Goal: Check status: Check status

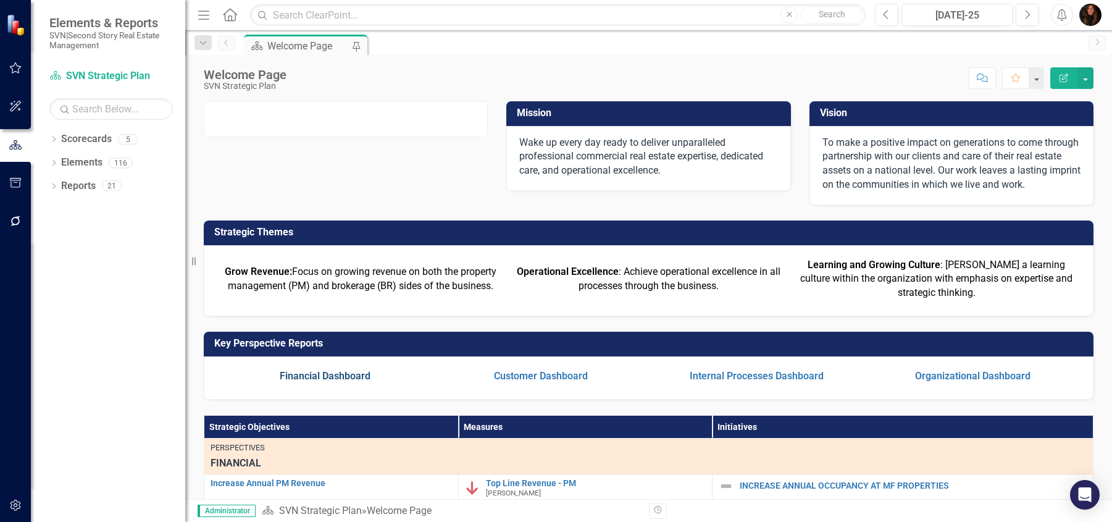
click at [354, 382] on link "Financial Dashboard" at bounding box center [325, 376] width 91 height 12
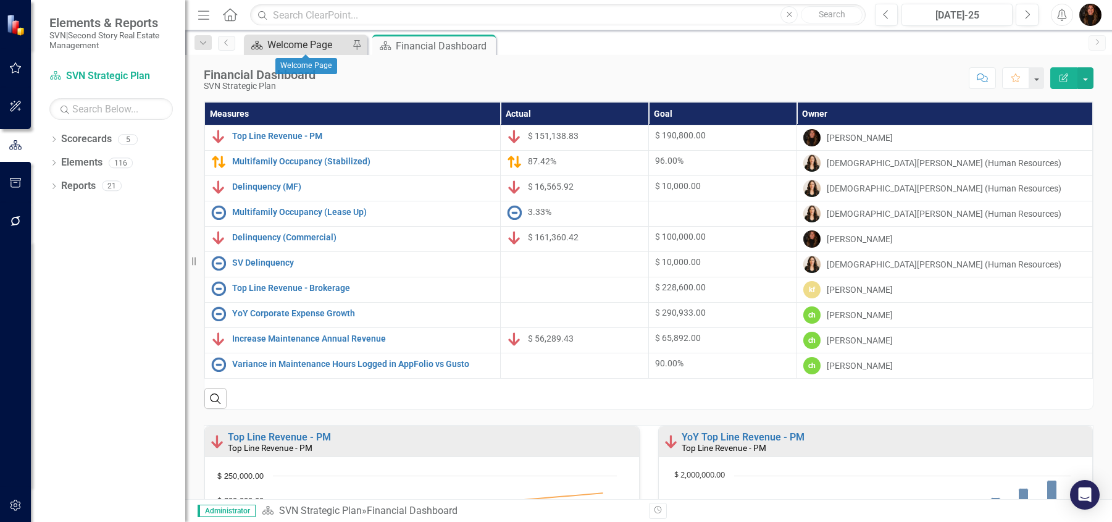
click at [313, 47] on div "Welcome Page" at bounding box center [308, 44] width 82 height 15
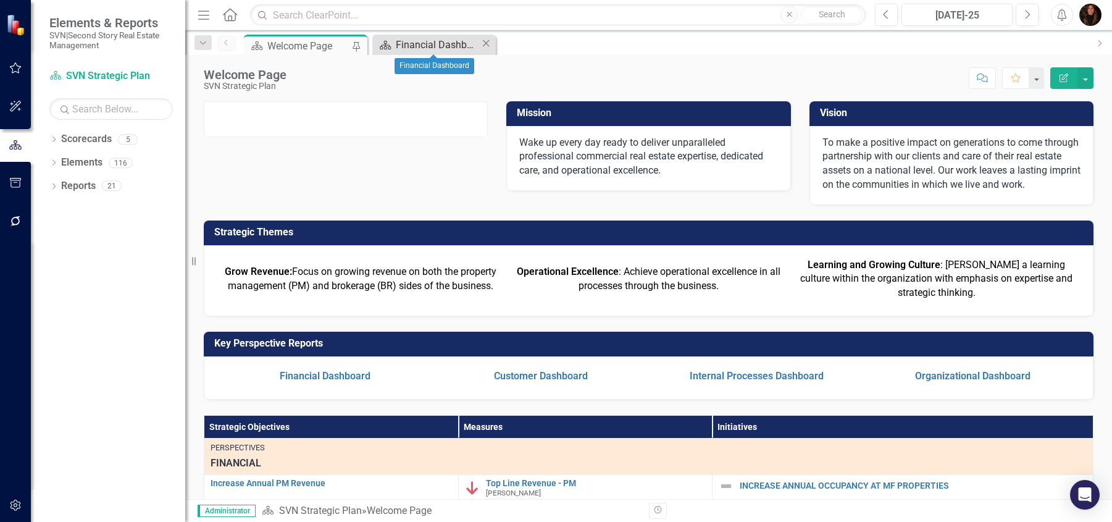
click at [448, 48] on div "Financial Dashboard" at bounding box center [438, 44] width 85 height 15
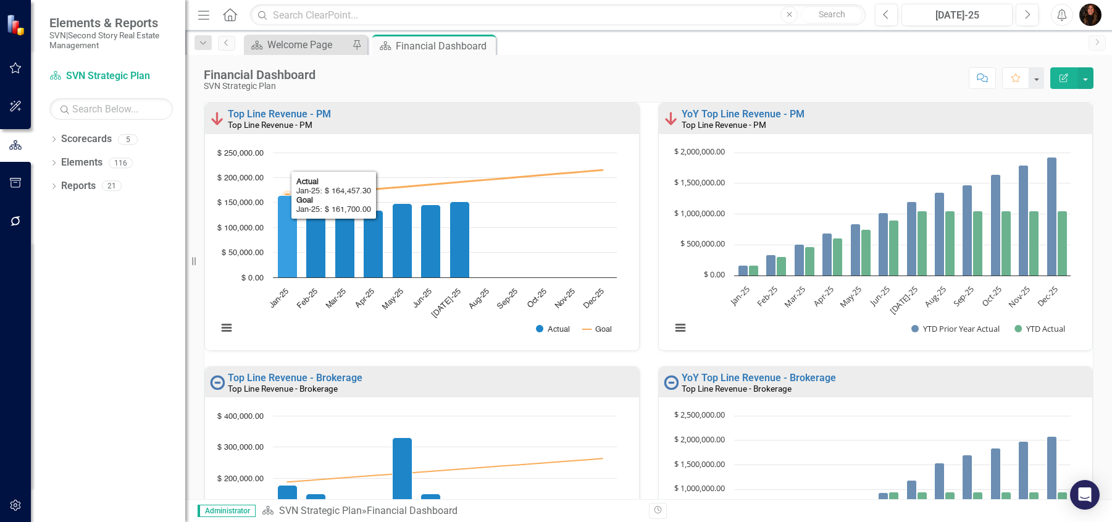
scroll to position [1, 0]
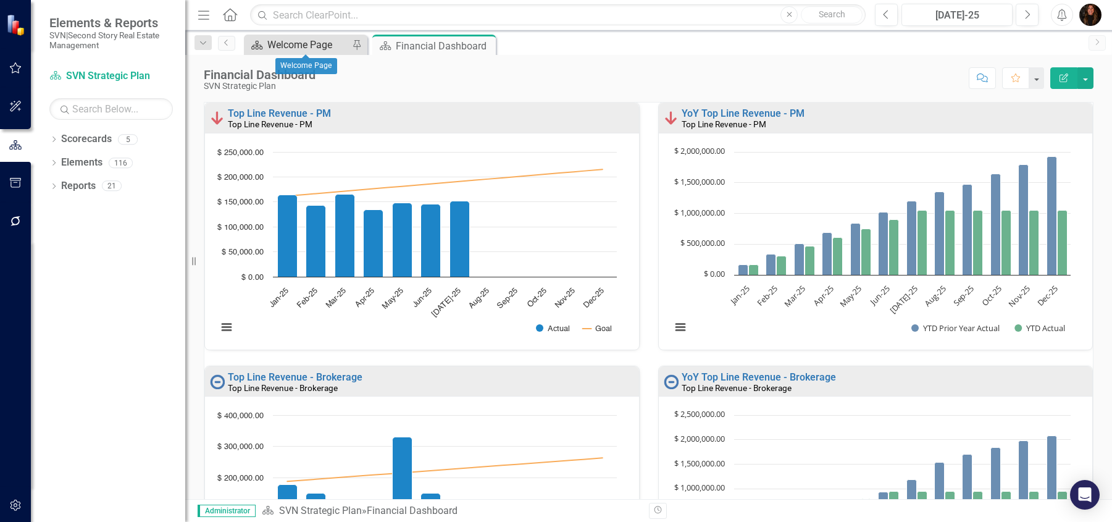
click at [297, 44] on div "Welcome Page" at bounding box center [308, 44] width 82 height 15
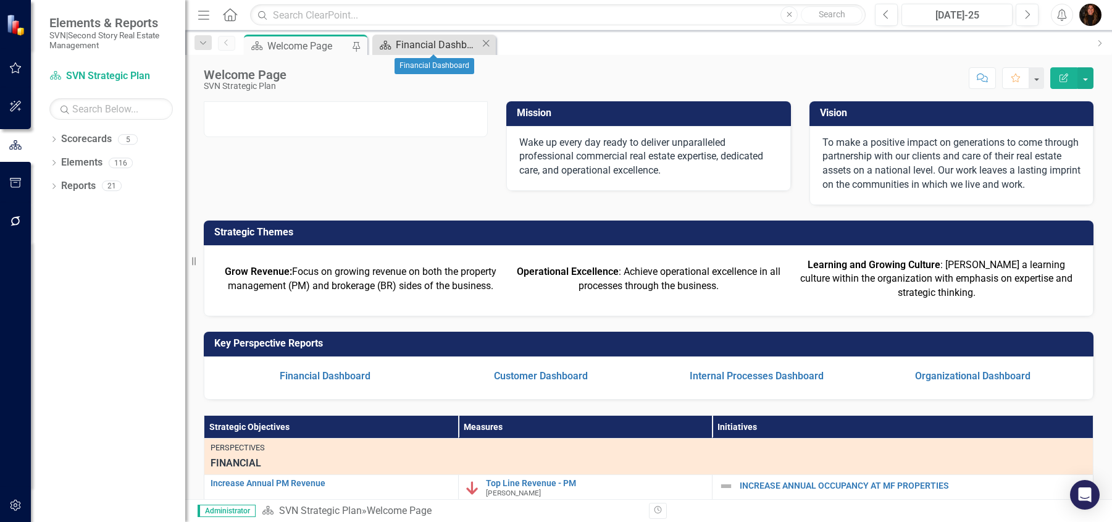
click at [423, 48] on div "Financial Dashboard" at bounding box center [438, 44] width 85 height 15
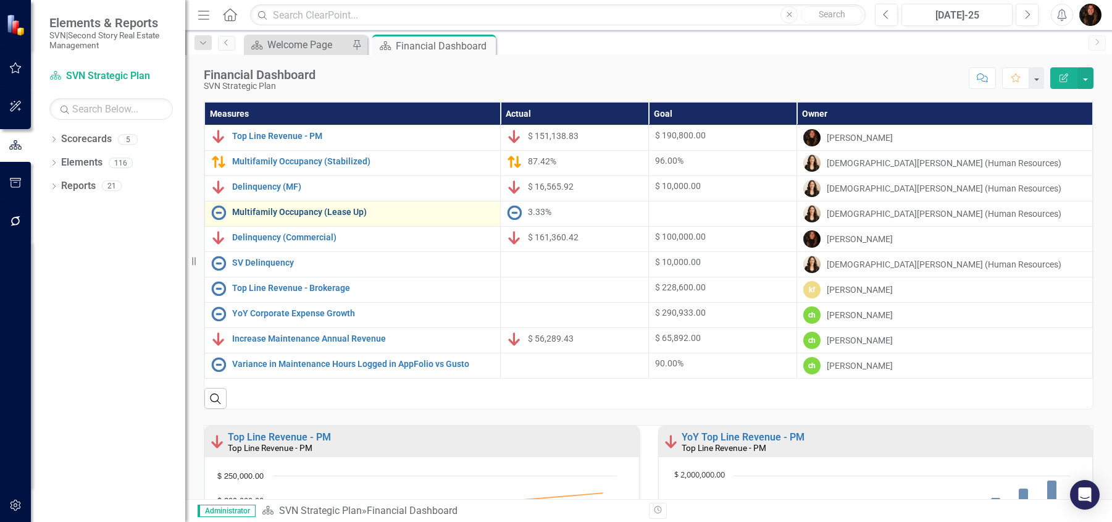
click at [306, 212] on link "Multifamily Occupancy (Lease Up)" at bounding box center [363, 212] width 262 height 9
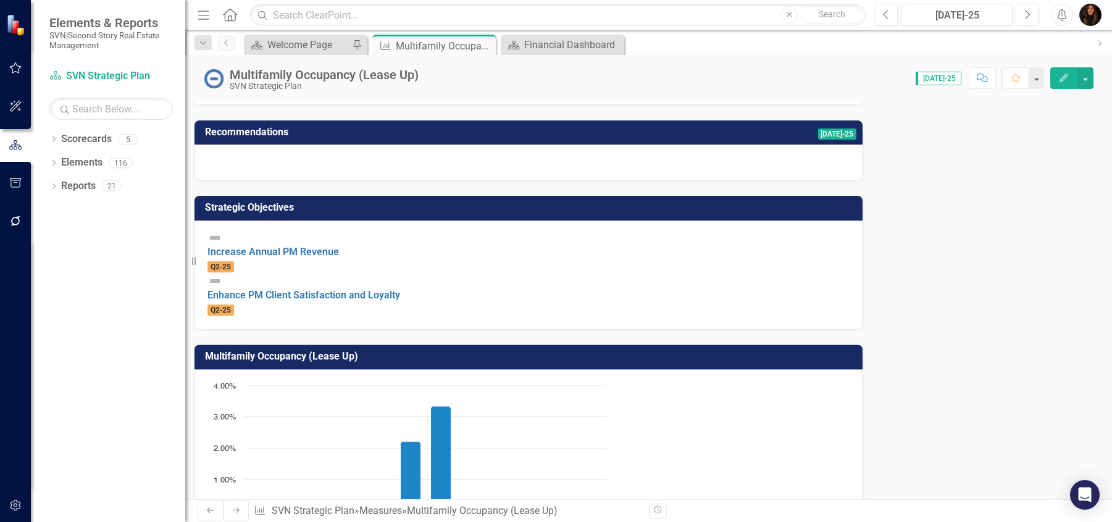
scroll to position [230, 0]
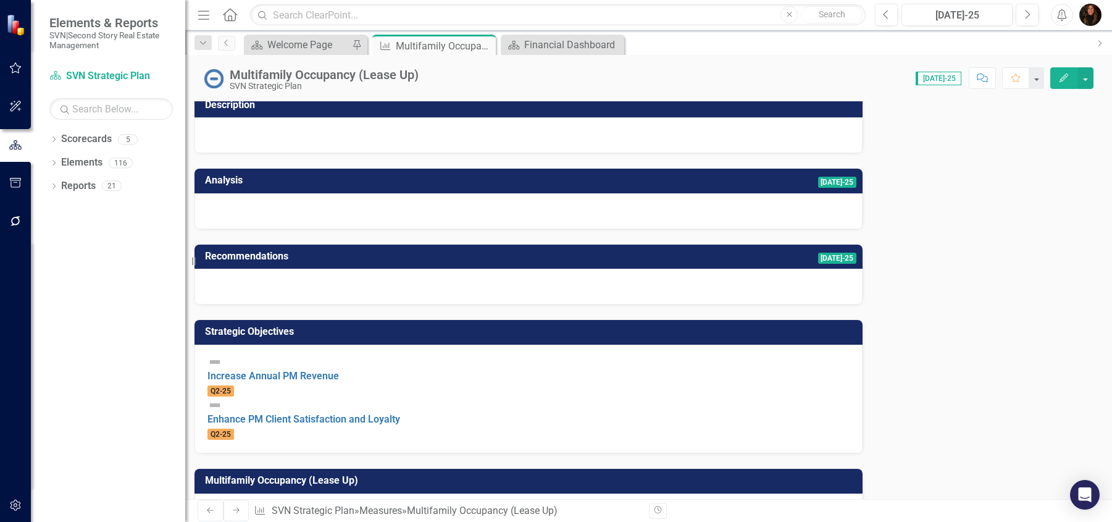
scroll to position [0, 0]
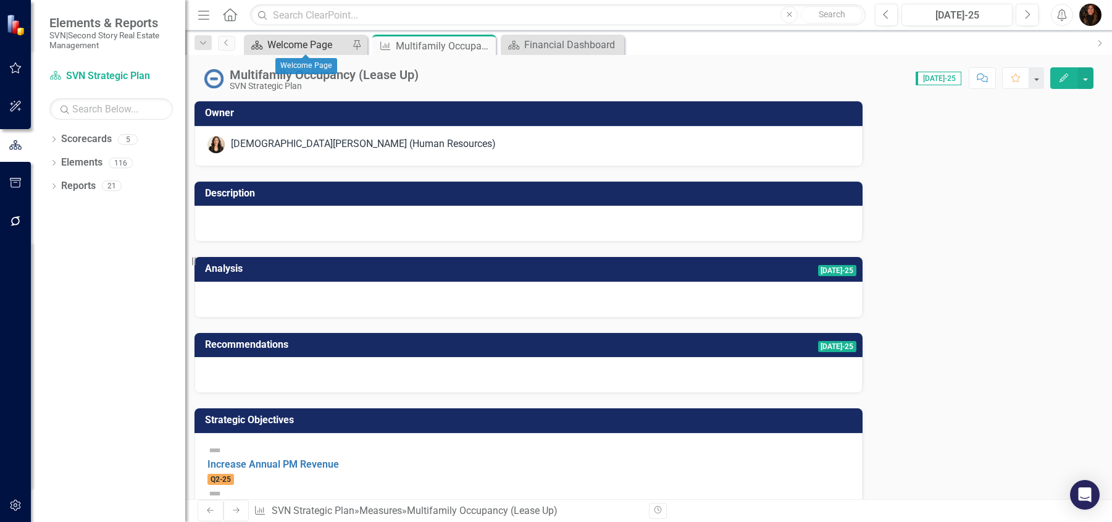
click at [295, 44] on div "Welcome Page" at bounding box center [308, 44] width 82 height 15
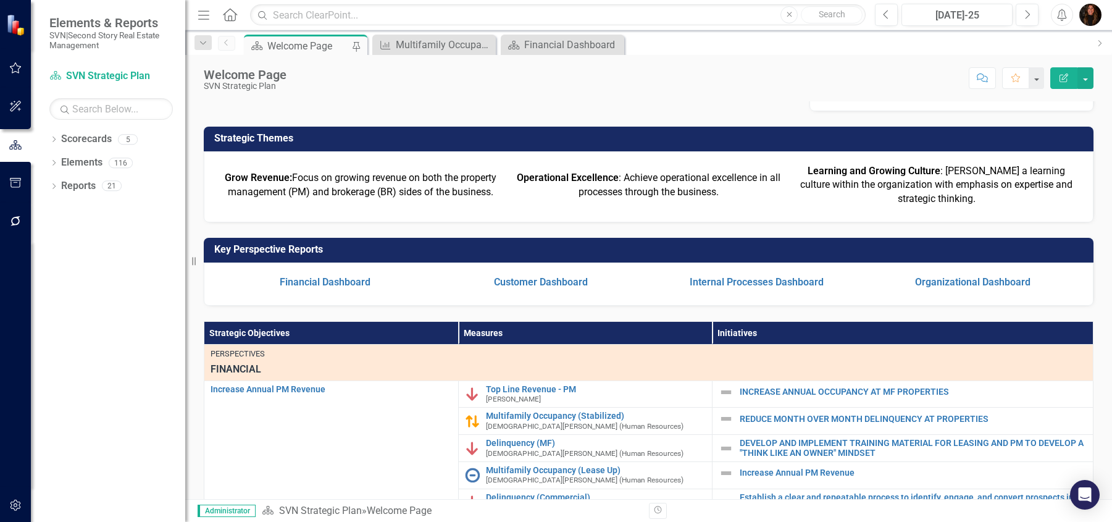
scroll to position [230, 0]
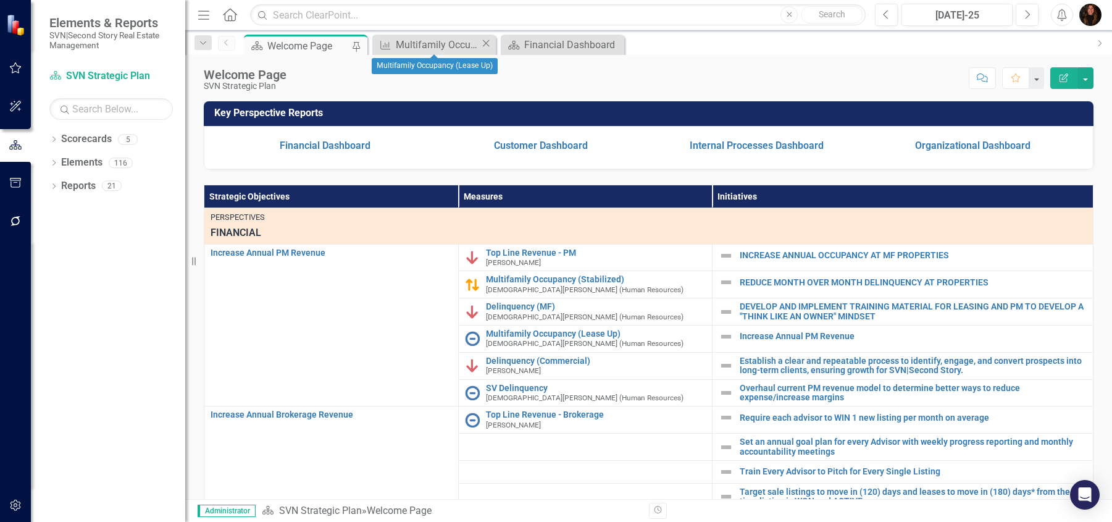
click at [487, 45] on icon "Close" at bounding box center [486, 43] width 12 height 10
click at [449, 40] on div "Financial Dashboard" at bounding box center [438, 44] width 85 height 15
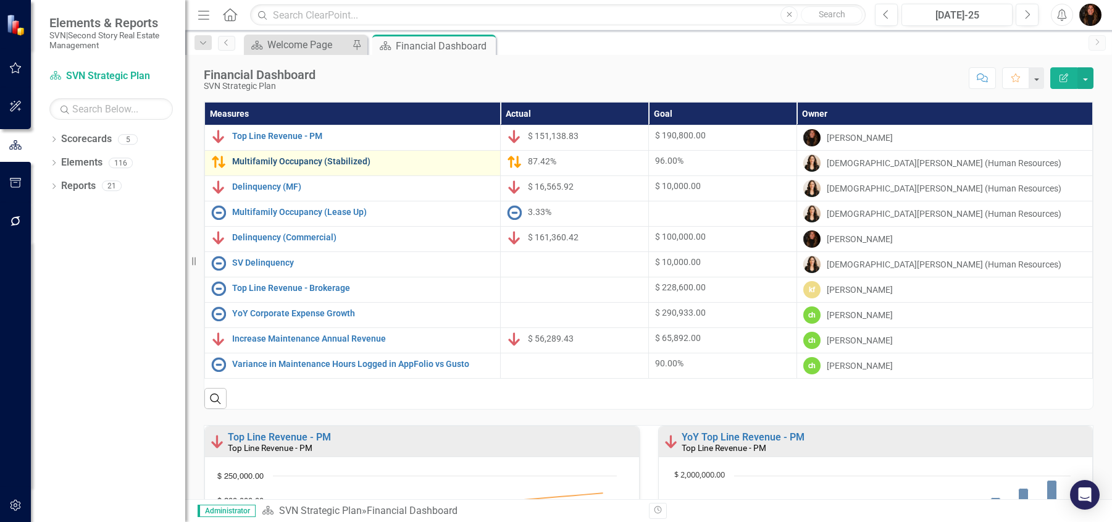
click at [310, 161] on link "Multifamily Occupancy (Stabilized)" at bounding box center [363, 161] width 262 height 9
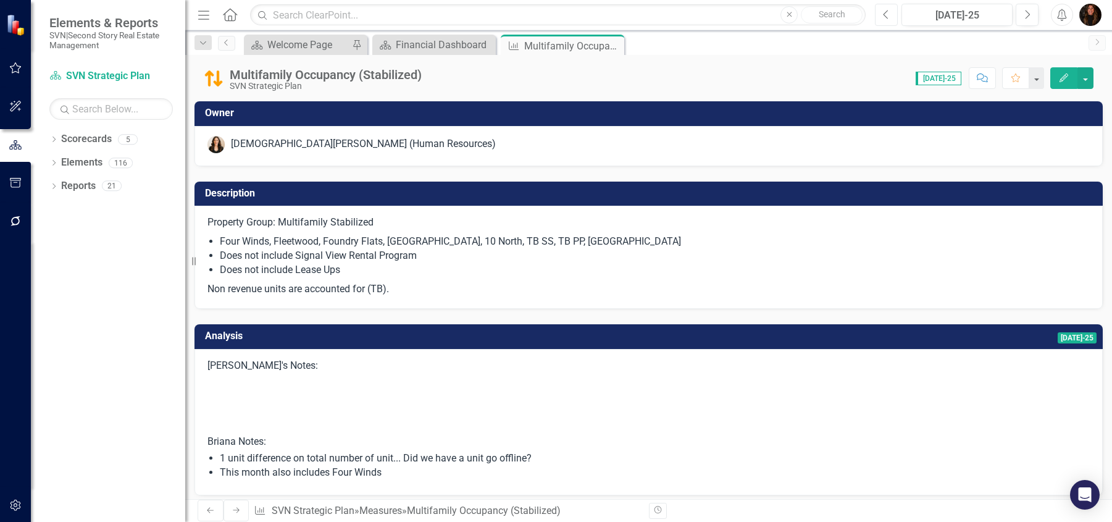
click at [886, 16] on icon "button" at bounding box center [886, 14] width 5 height 9
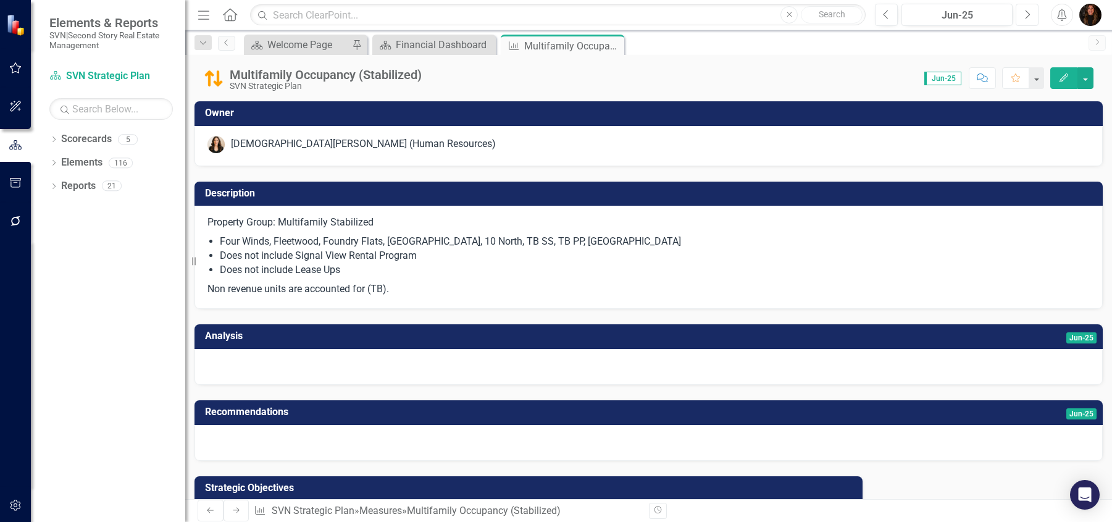
click at [1023, 12] on button "Next" at bounding box center [1027, 15] width 23 height 22
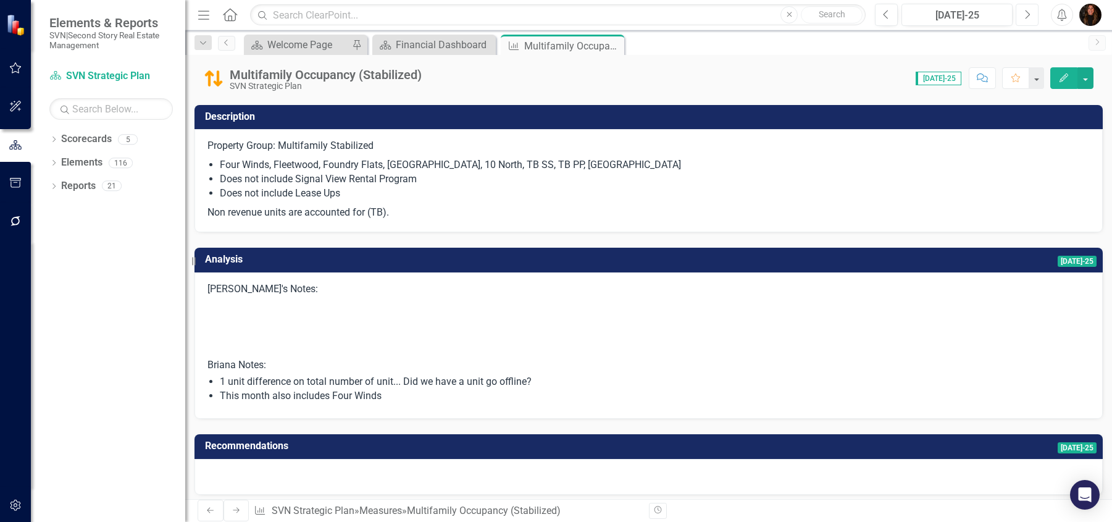
scroll to position [62, 0]
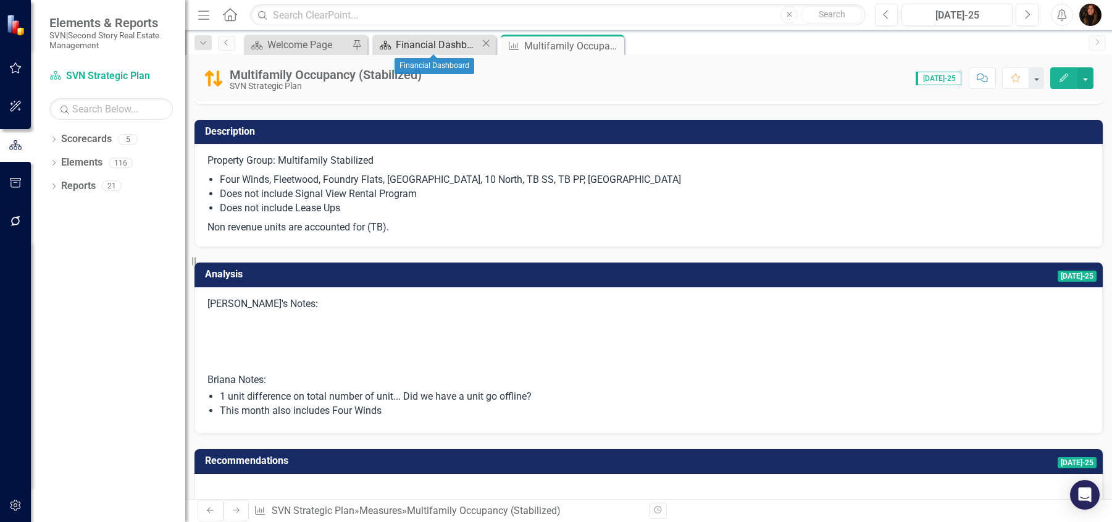
click at [432, 43] on div "Financial Dashboard" at bounding box center [438, 44] width 85 height 15
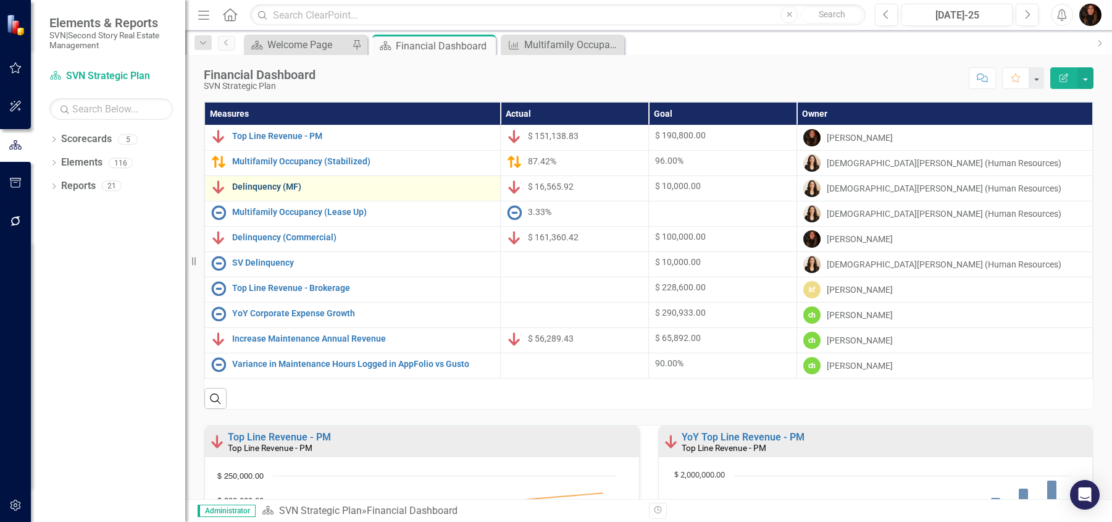
click at [282, 185] on link "Delinquency (MF)" at bounding box center [363, 186] width 262 height 9
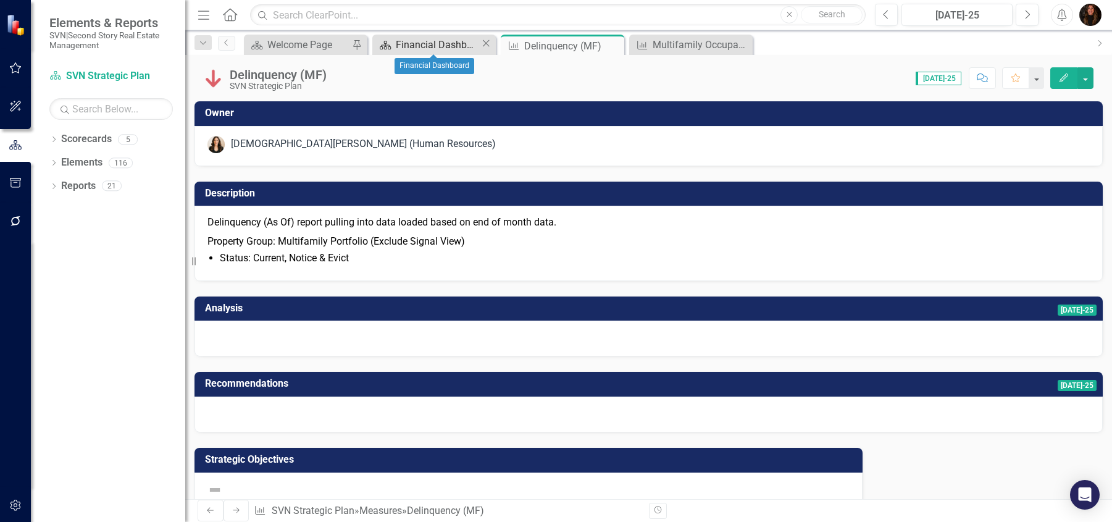
click at [450, 44] on div "Financial Dashboard" at bounding box center [438, 44] width 85 height 15
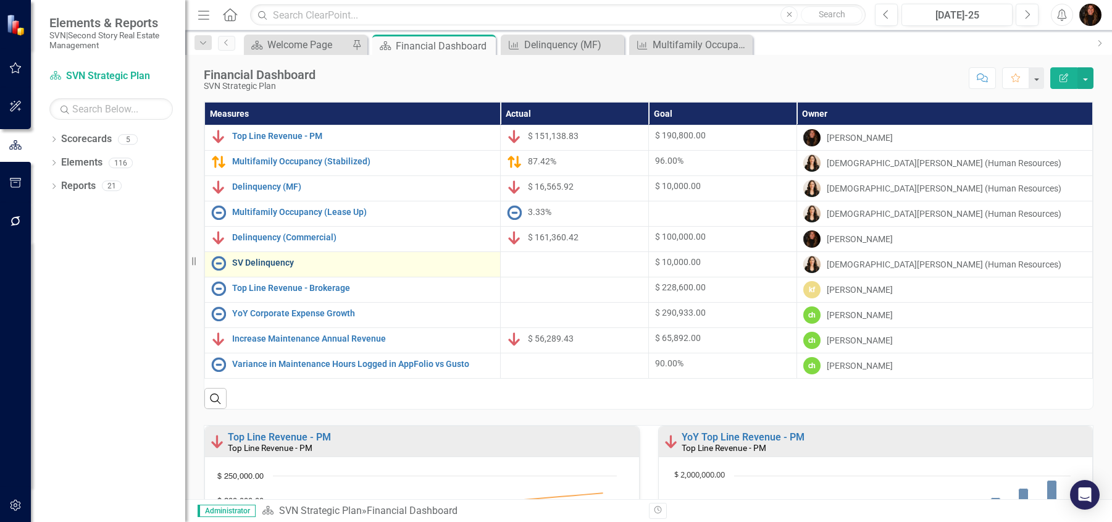
click at [260, 264] on link "SV Delinquency" at bounding box center [363, 262] width 262 height 9
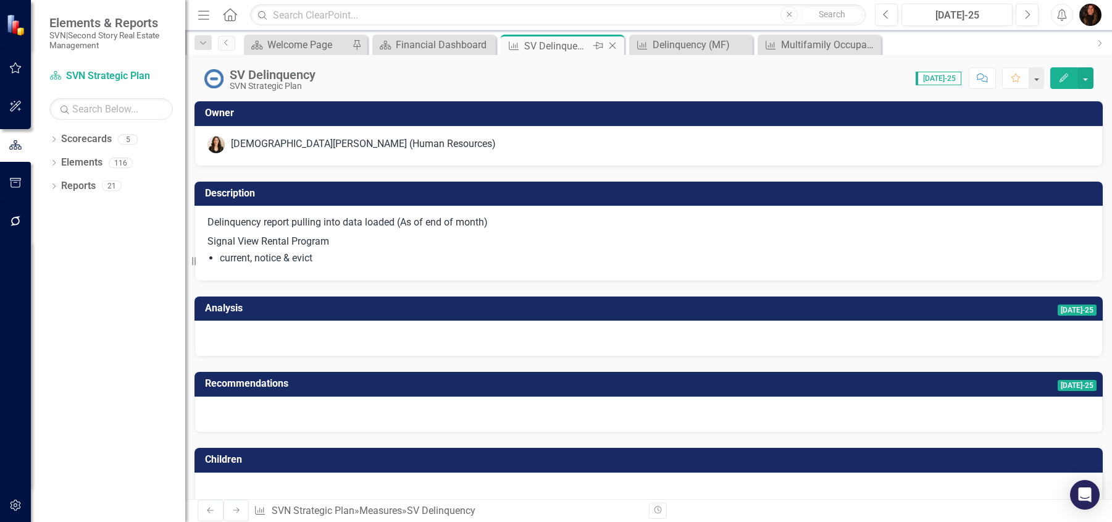
click at [612, 48] on icon "Close" at bounding box center [612, 46] width 12 height 10
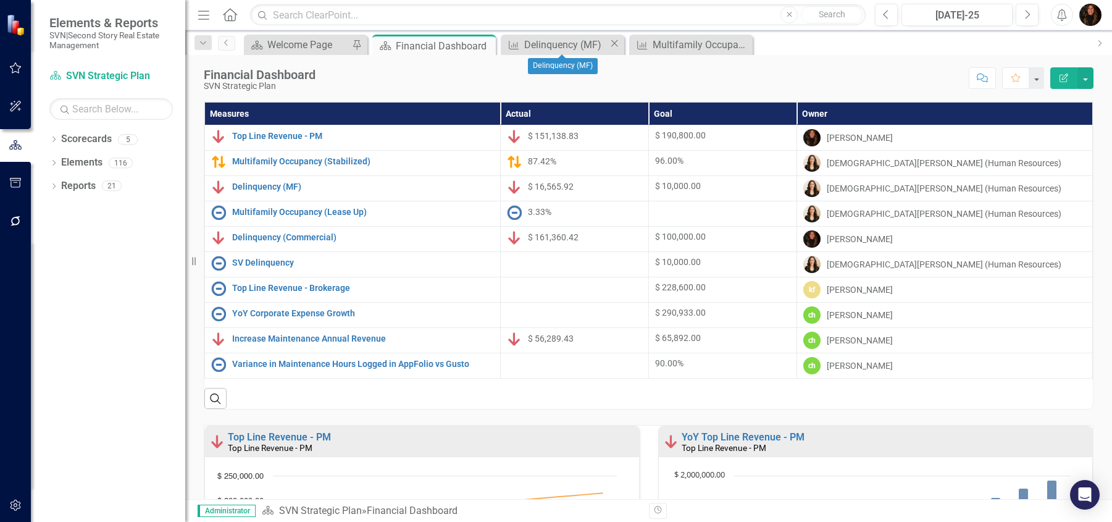
click at [612, 45] on icon "Close" at bounding box center [614, 43] width 12 height 10
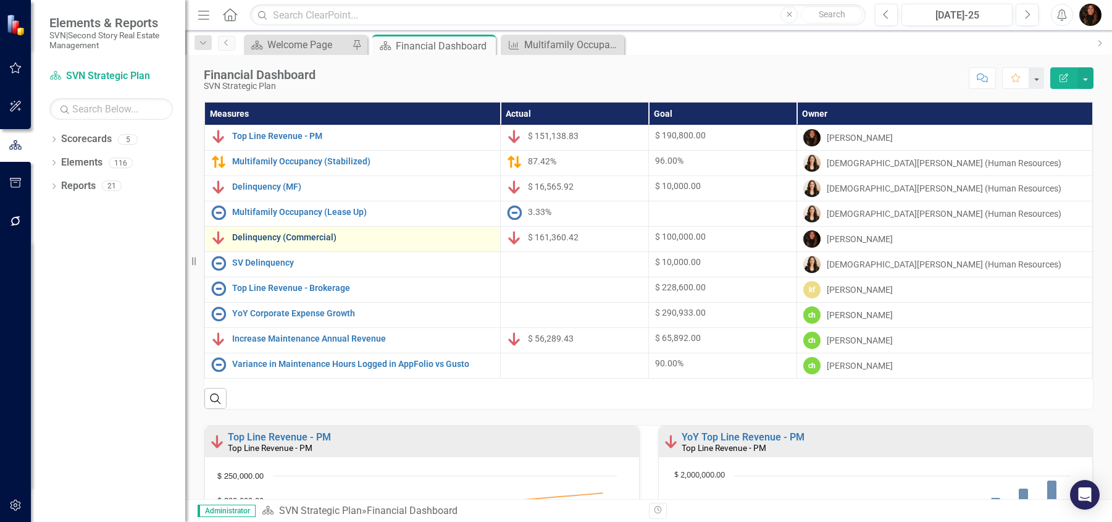
click at [270, 237] on link "Delinquency (Commercial)" at bounding box center [363, 237] width 262 height 9
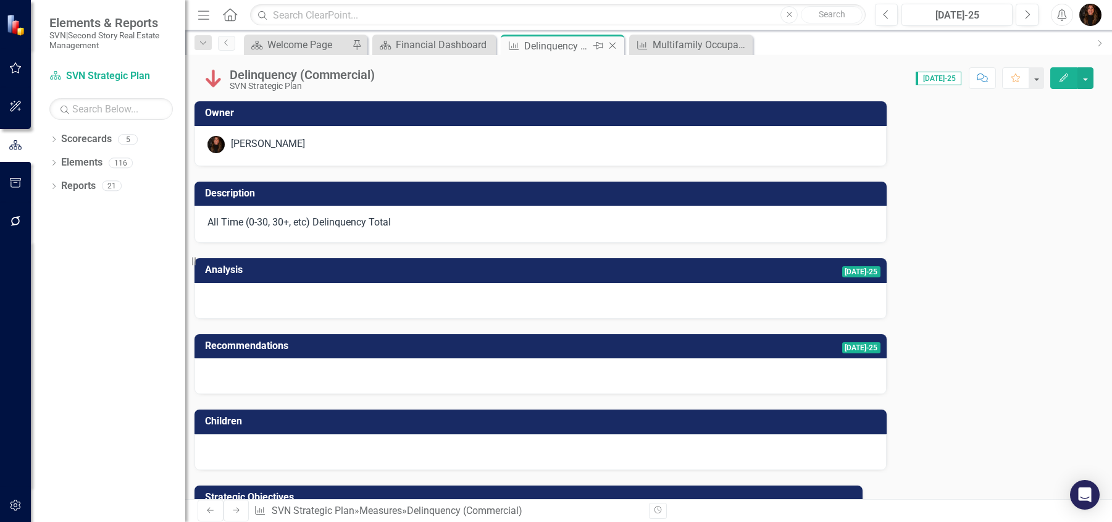
click at [615, 47] on icon "Close" at bounding box center [612, 46] width 12 height 10
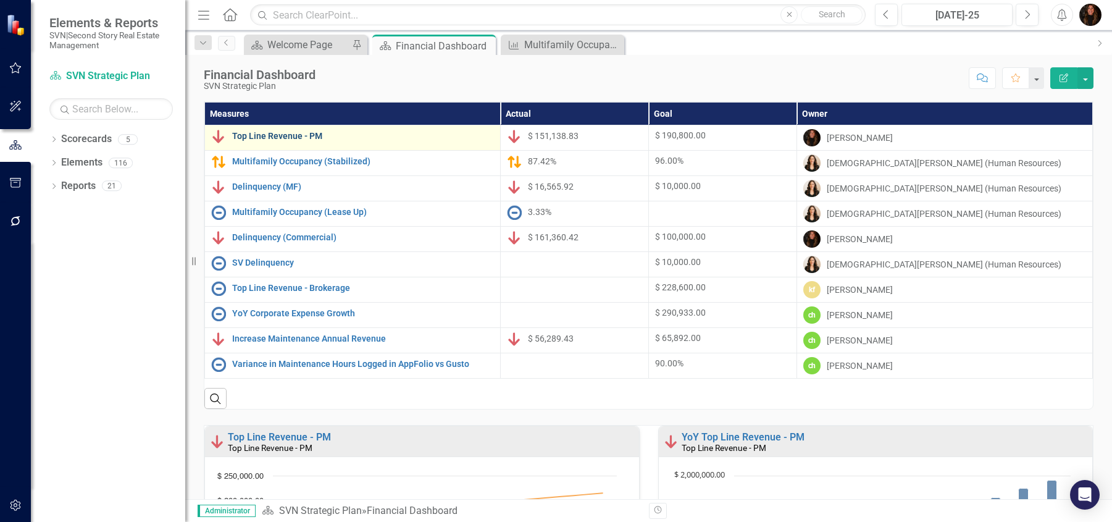
click at [293, 132] on link "Top Line Revenue - PM" at bounding box center [363, 136] width 262 height 9
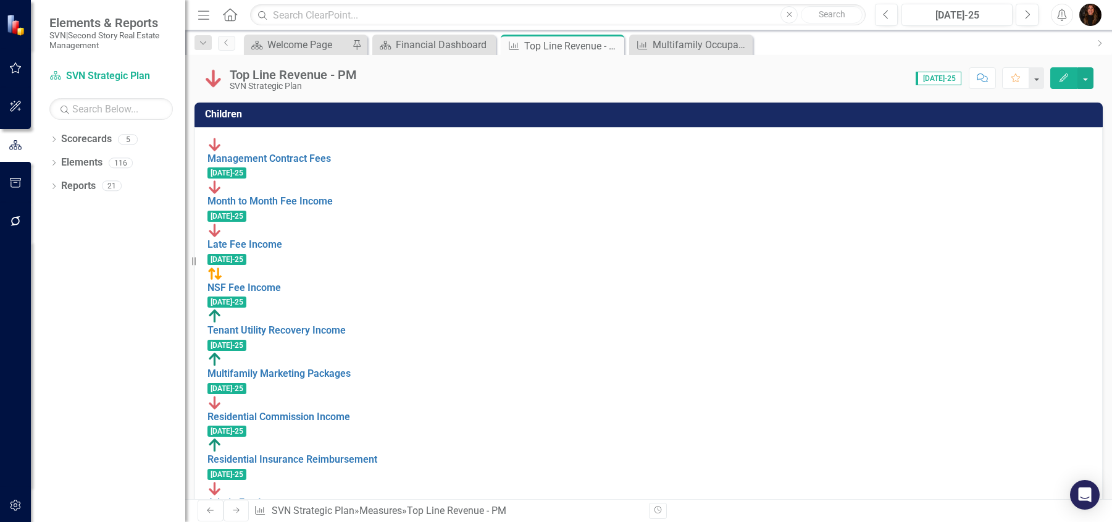
scroll to position [353, 0]
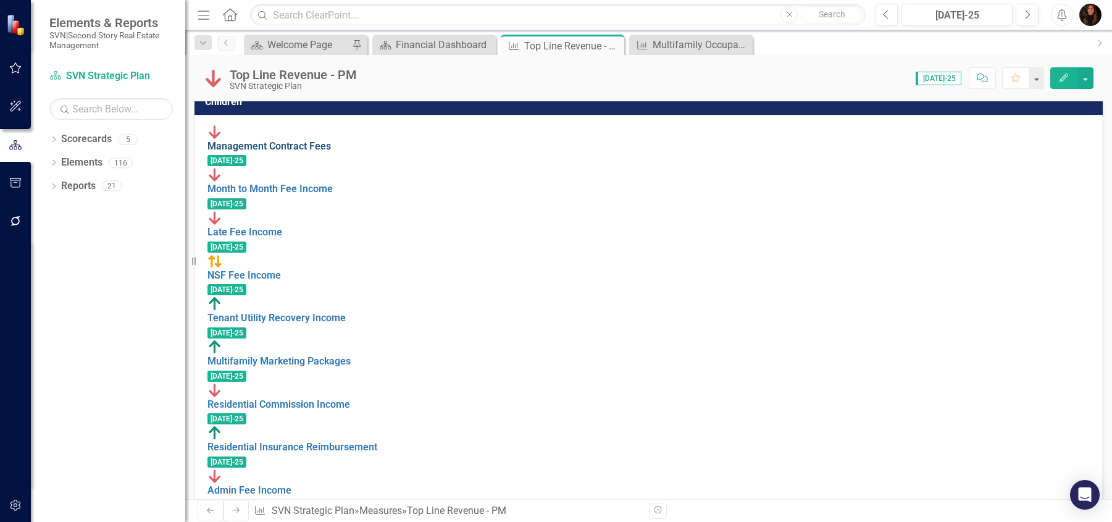
click at [301, 150] on link "Management Contract Fees" at bounding box center [270, 146] width 124 height 12
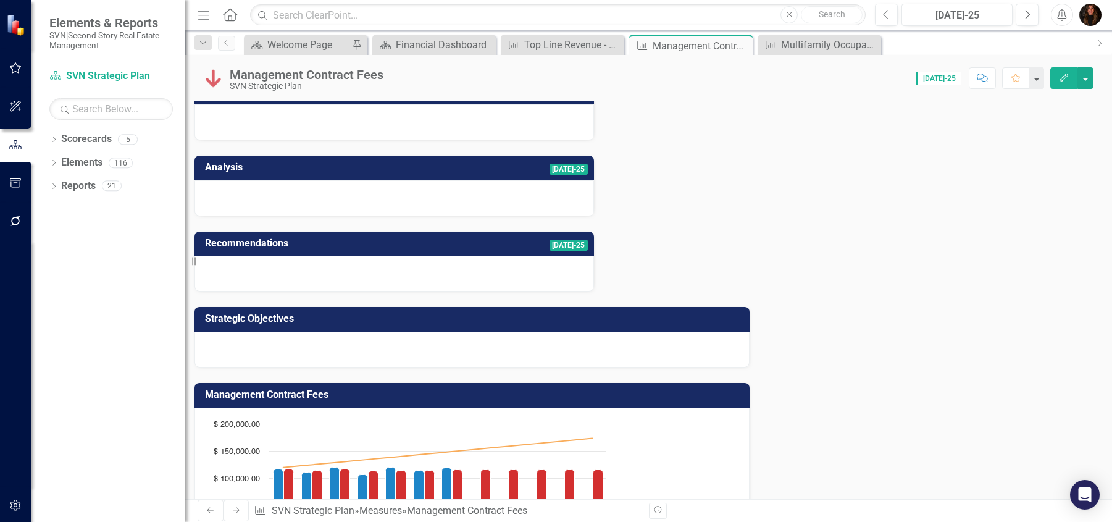
scroll to position [94, 0]
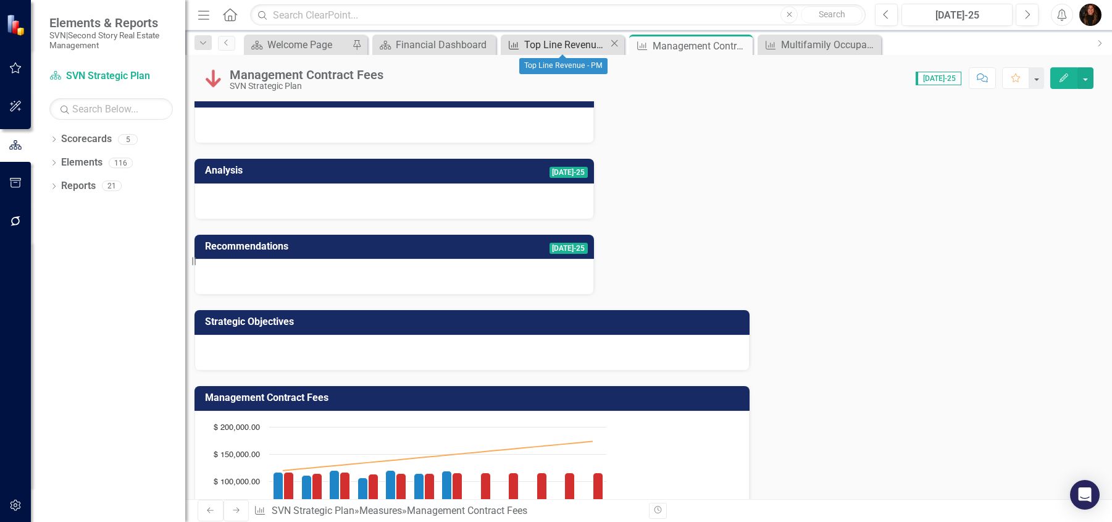
click at [552, 49] on div "Top Line Revenue - PM" at bounding box center [566, 44] width 85 height 15
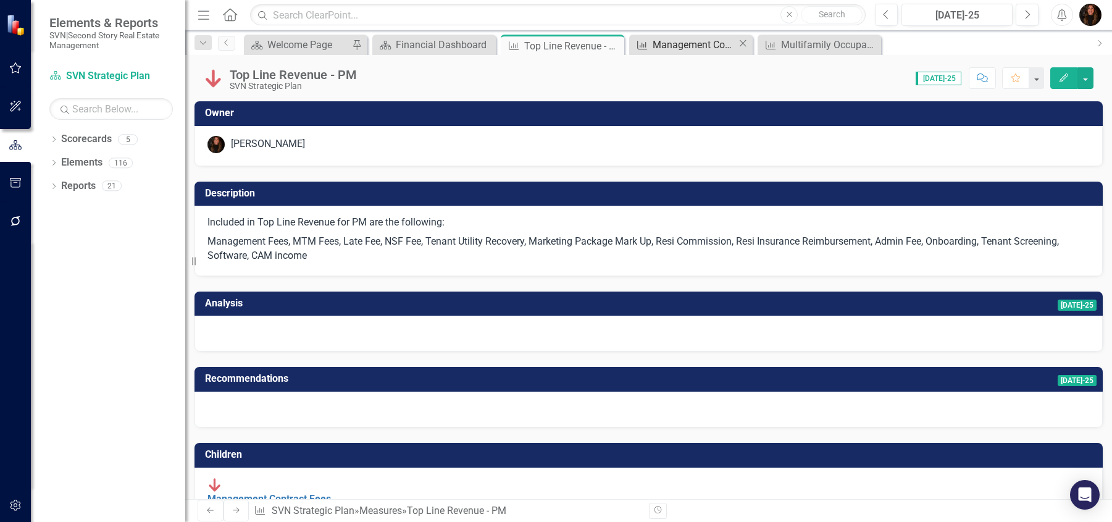
click at [684, 44] on div "Management Contract Fees" at bounding box center [695, 44] width 85 height 15
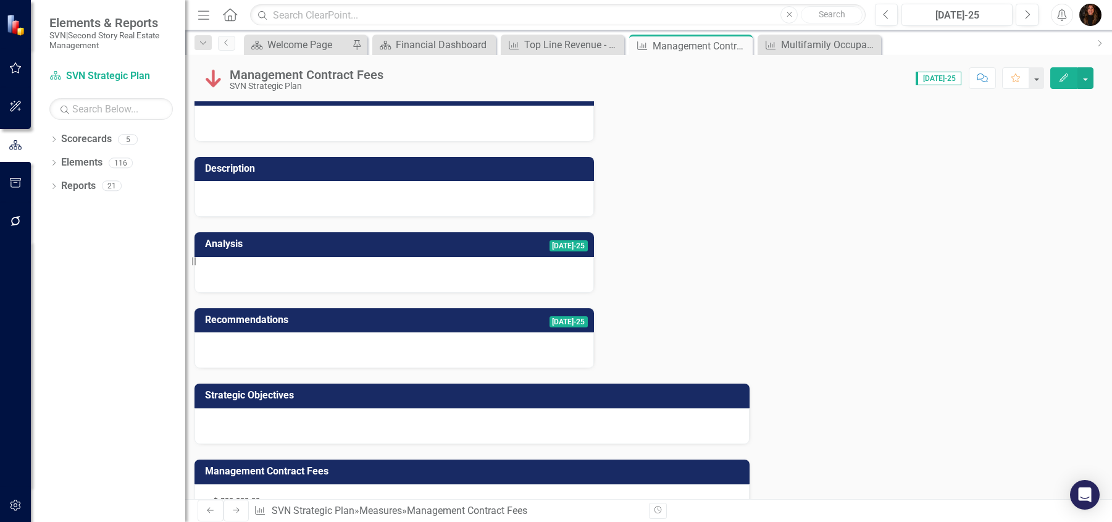
scroll to position [177, 0]
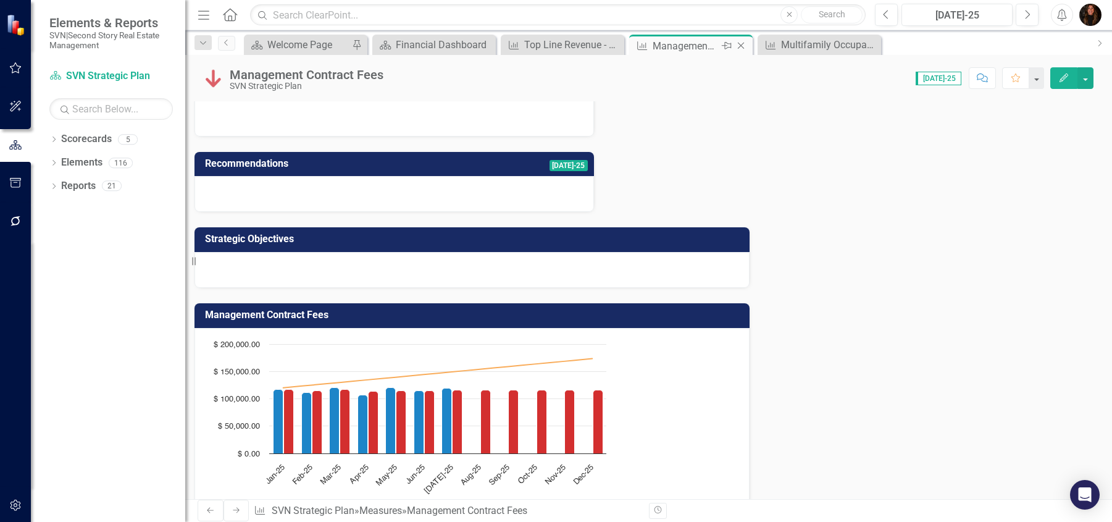
click at [741, 43] on icon "Close" at bounding box center [741, 46] width 12 height 10
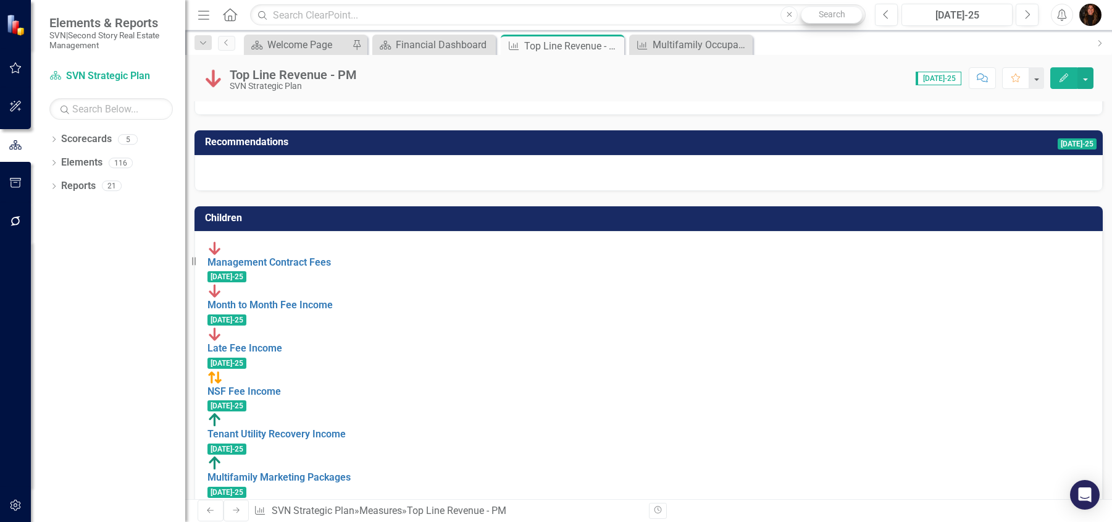
scroll to position [237, 0]
click at [425, 47] on div "Financial Dashboard" at bounding box center [438, 44] width 85 height 15
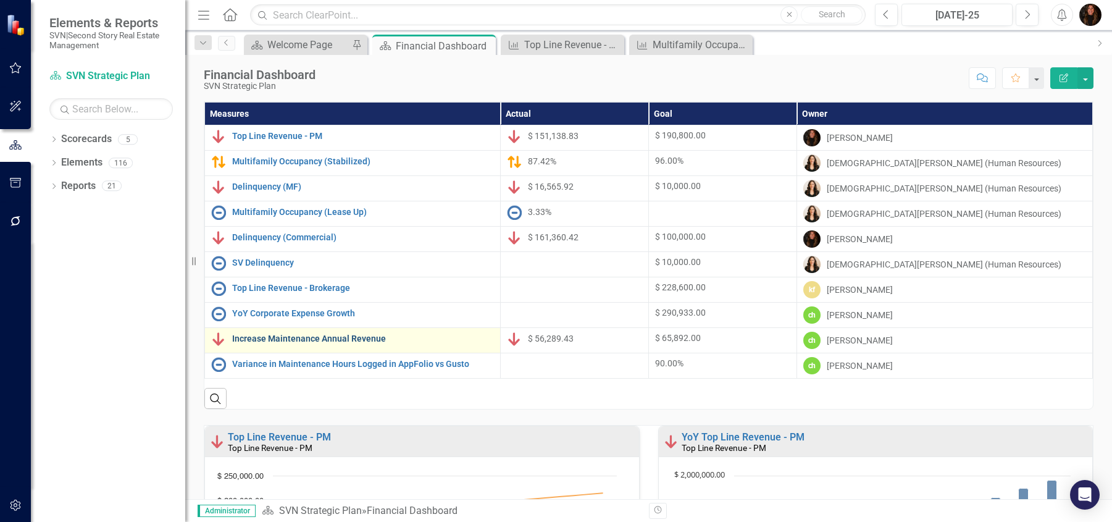
click at [267, 340] on link "Increase Maintenance Annual Revenue" at bounding box center [363, 338] width 262 height 9
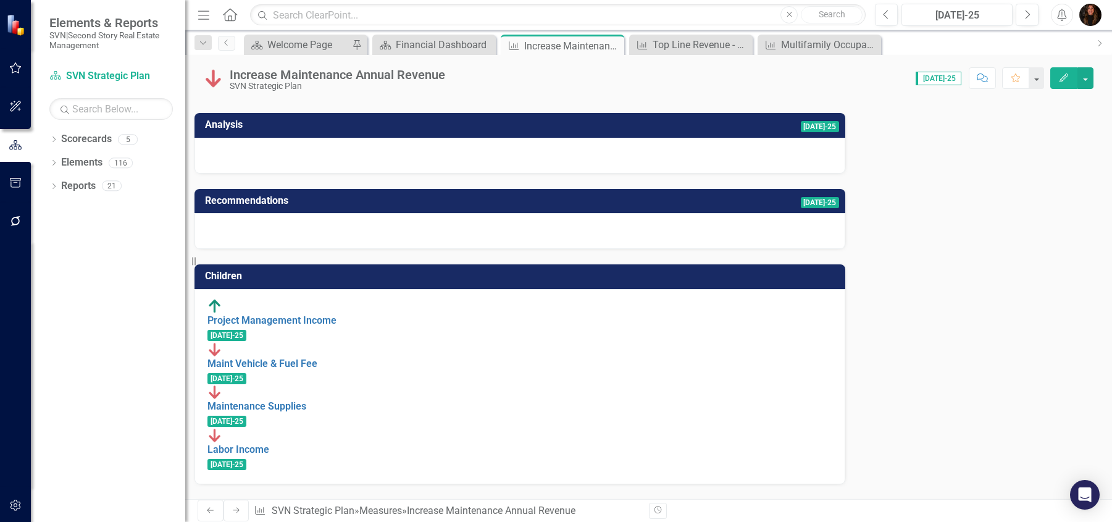
scroll to position [133, 0]
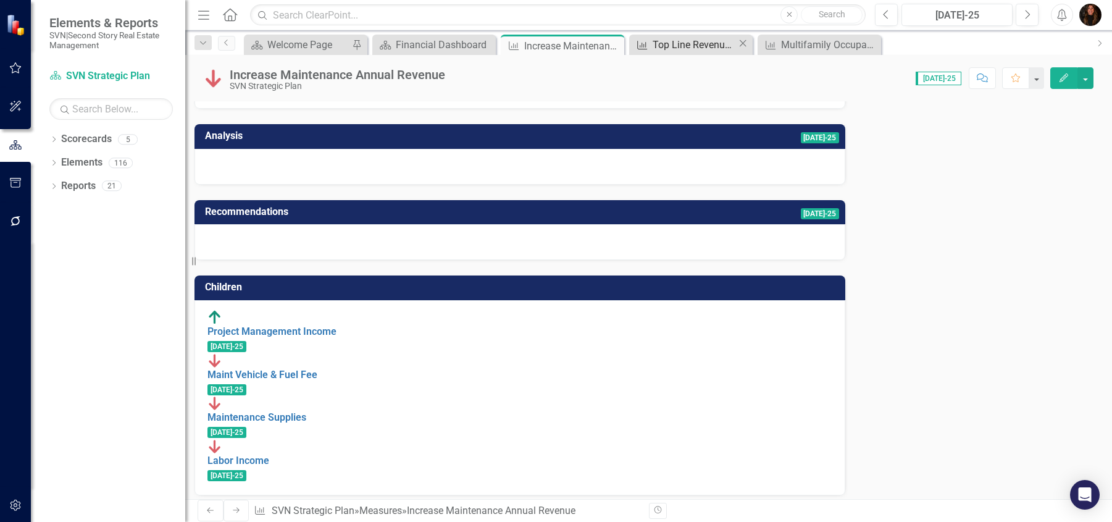
click at [695, 50] on div "Top Line Revenue - PM" at bounding box center [695, 44] width 85 height 15
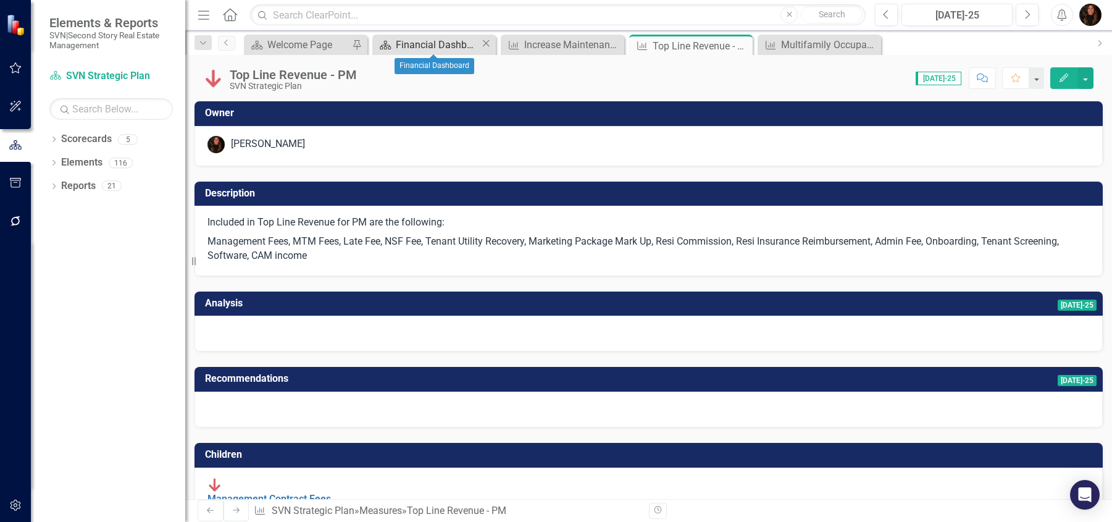
click at [432, 43] on div "Financial Dashboard" at bounding box center [438, 44] width 85 height 15
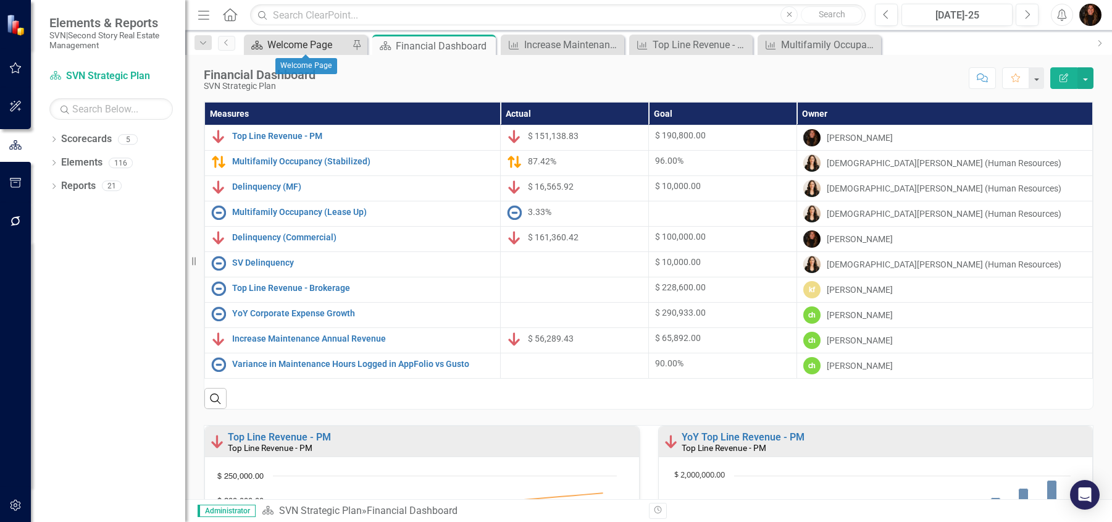
click at [295, 41] on div "Welcome Page" at bounding box center [308, 44] width 82 height 15
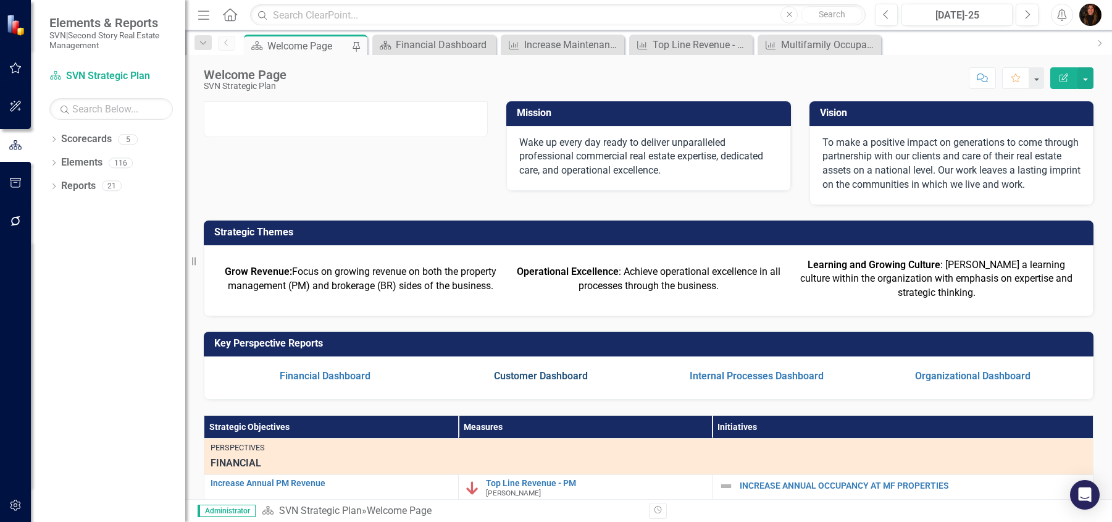
click at [558, 382] on link "Customer Dashboard" at bounding box center [541, 376] width 94 height 12
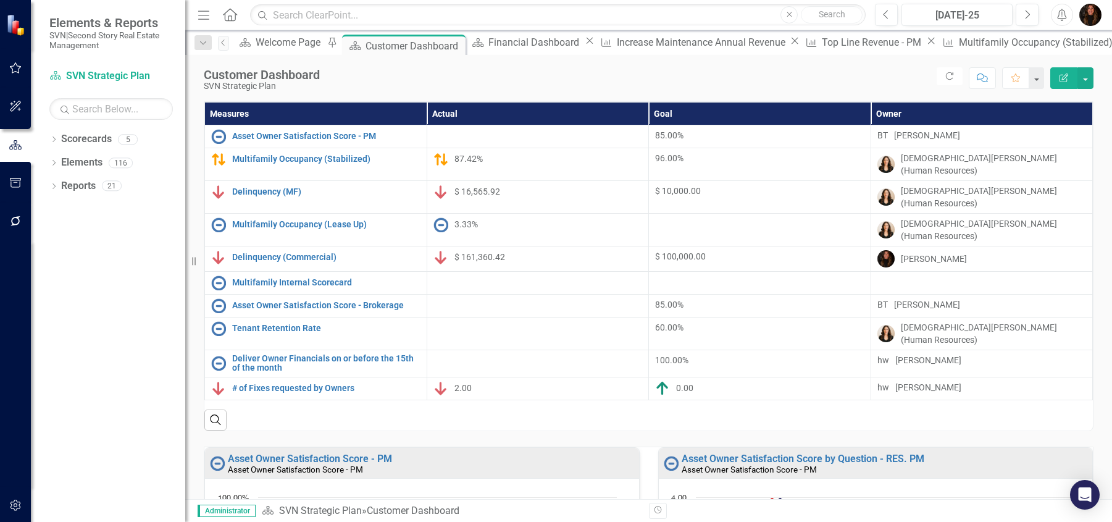
click at [879, 83] on div "Score: N/A [DATE]-25 Completed Refresh Comment Favorite Edit Report" at bounding box center [710, 77] width 768 height 21
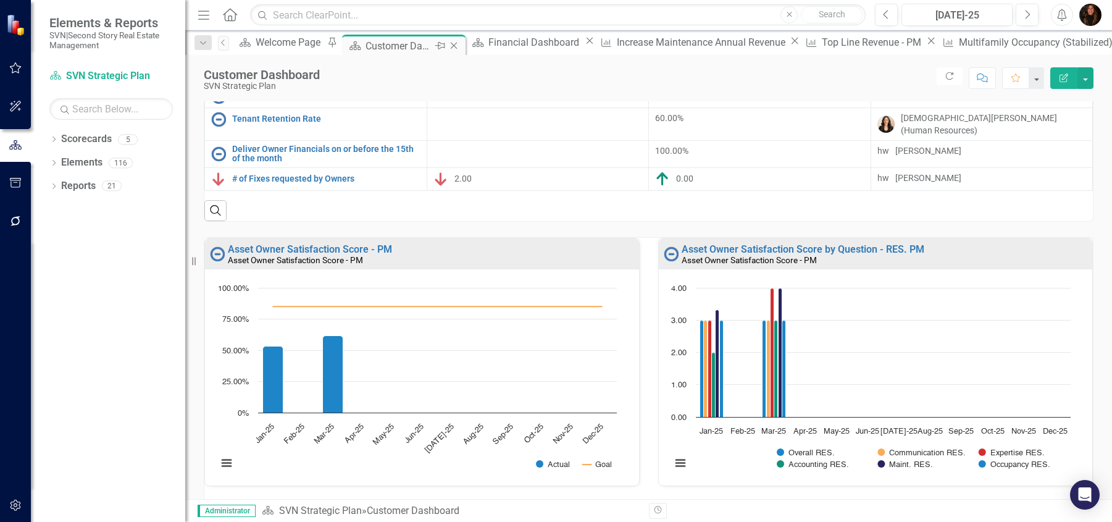
scroll to position [258, 0]
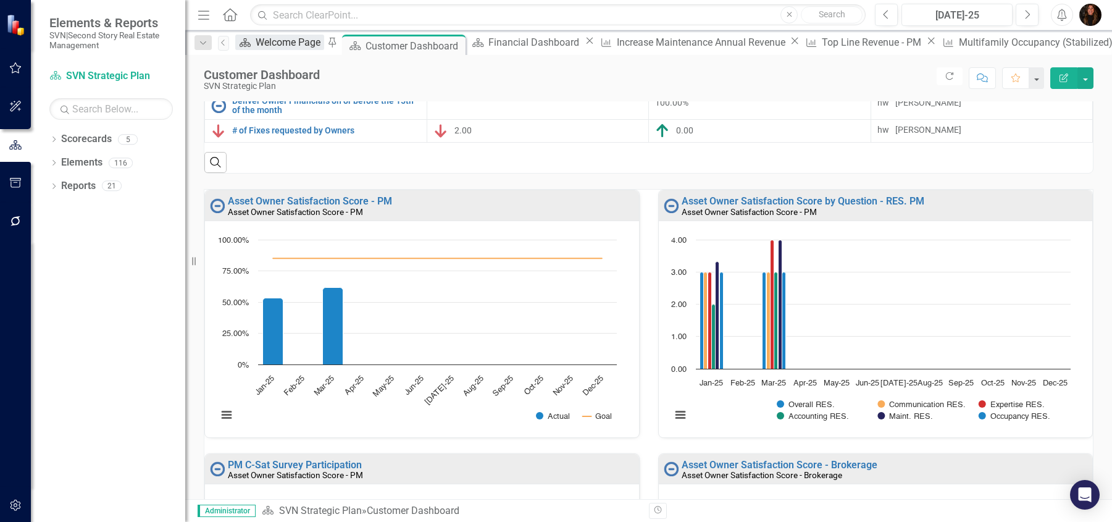
click at [309, 47] on div "Welcome Page" at bounding box center [290, 42] width 69 height 15
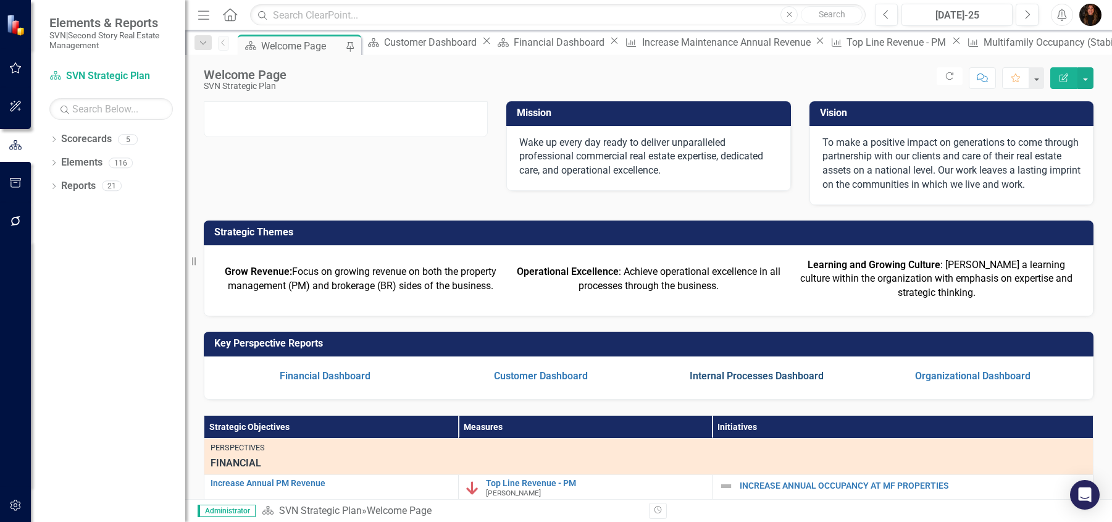
click at [742, 382] on link "Internal Processes Dashboard" at bounding box center [757, 376] width 134 height 12
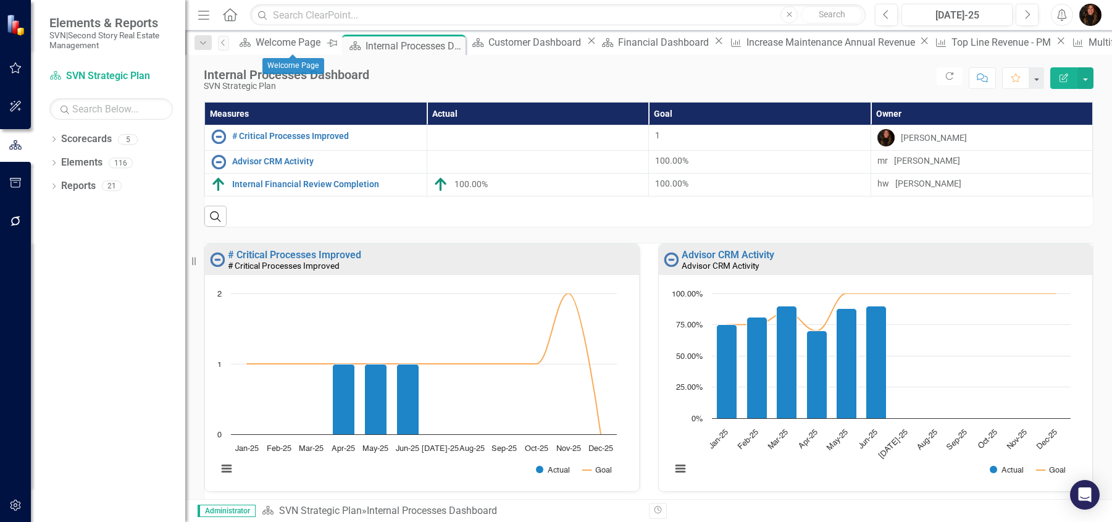
click at [332, 43] on icon "Pin" at bounding box center [332, 43] width 10 height 12
click at [453, 46] on icon "Close" at bounding box center [451, 46] width 12 height 10
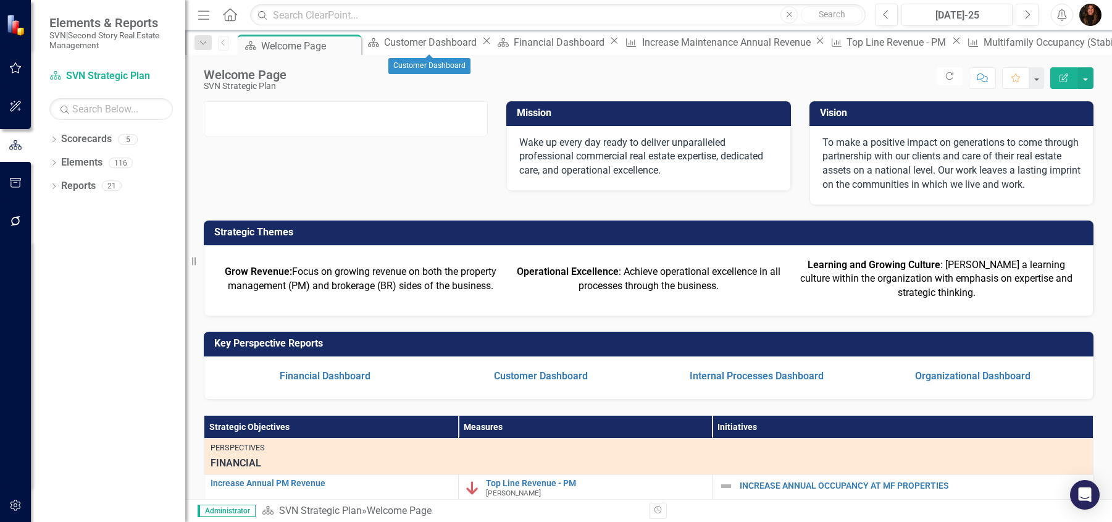
click at [480, 43] on icon "Close" at bounding box center [486, 41] width 12 height 10
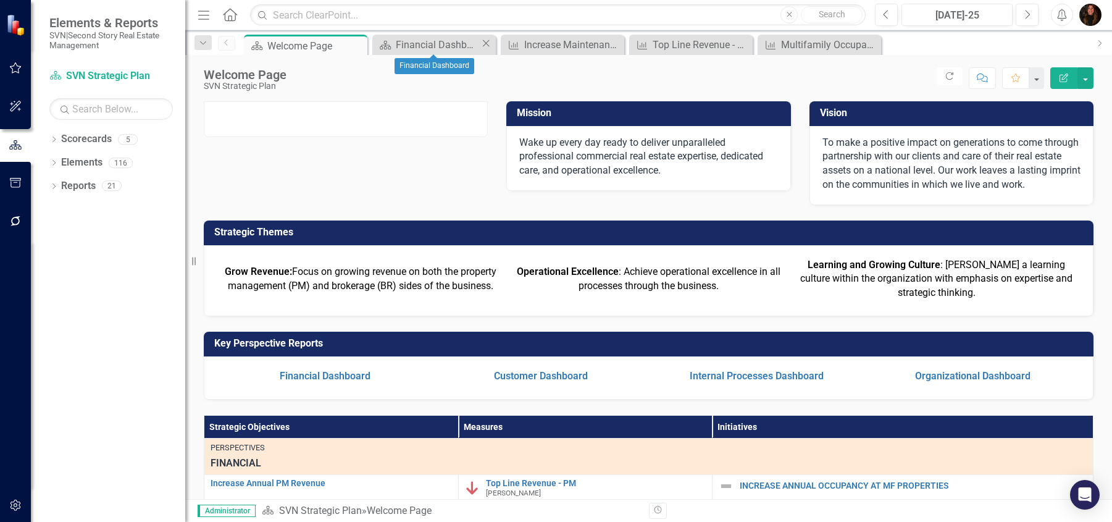
click at [482, 41] on icon "Close" at bounding box center [486, 43] width 12 height 10
click at [480, 43] on icon "Close" at bounding box center [486, 43] width 12 height 10
click at [485, 45] on icon at bounding box center [486, 43] width 7 height 7
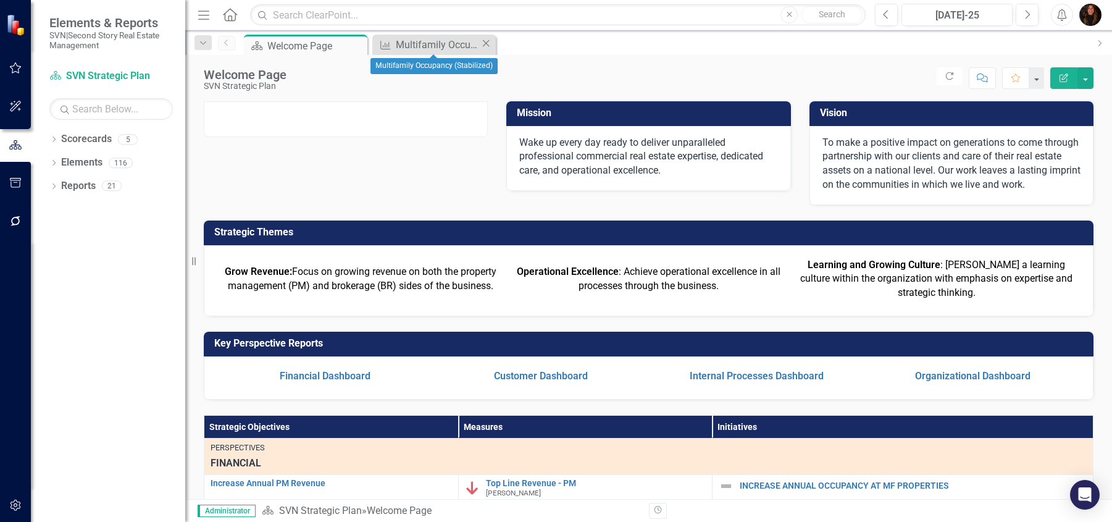
click at [482, 44] on icon "Close" at bounding box center [486, 43] width 12 height 10
click at [15, 67] on icon "button" at bounding box center [15, 68] width 13 height 10
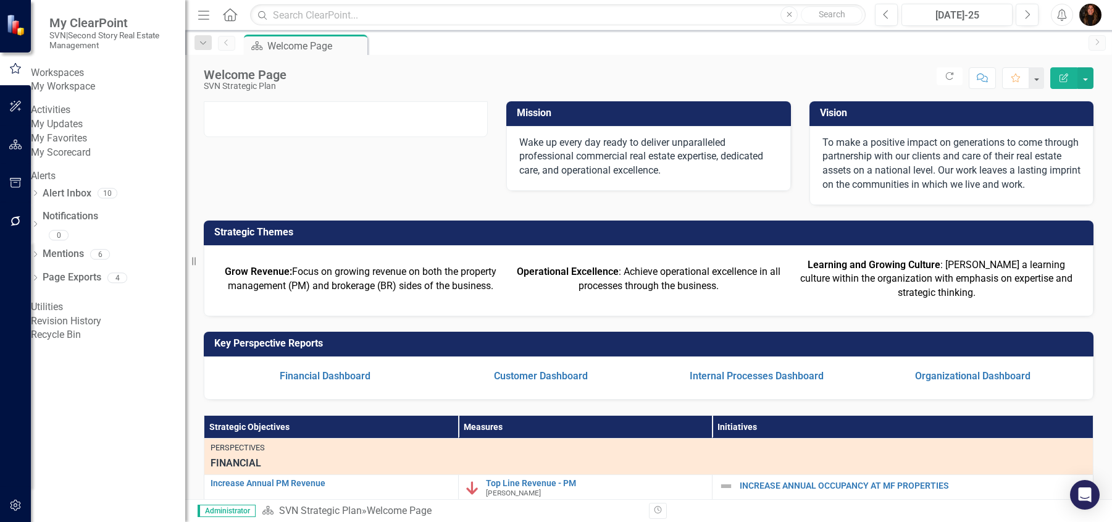
click at [89, 132] on link "My Updates" at bounding box center [108, 124] width 154 height 14
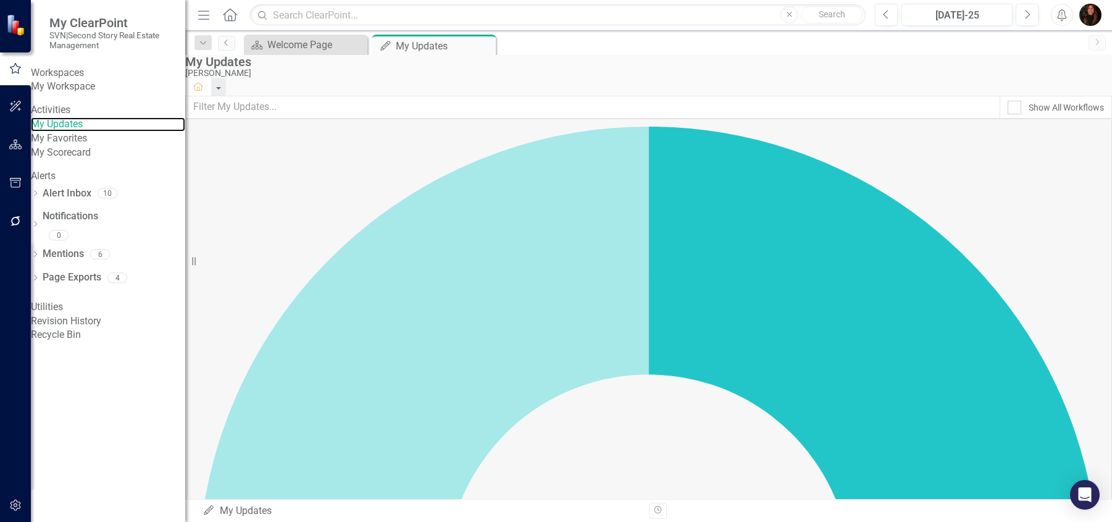
scroll to position [51, 0]
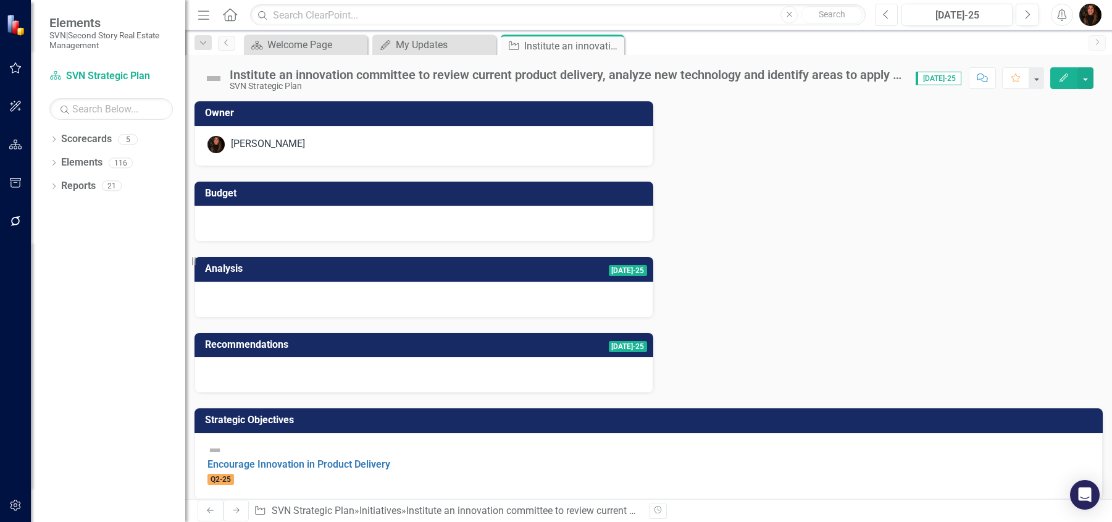
click at [892, 15] on button "Previous" at bounding box center [886, 15] width 23 height 22
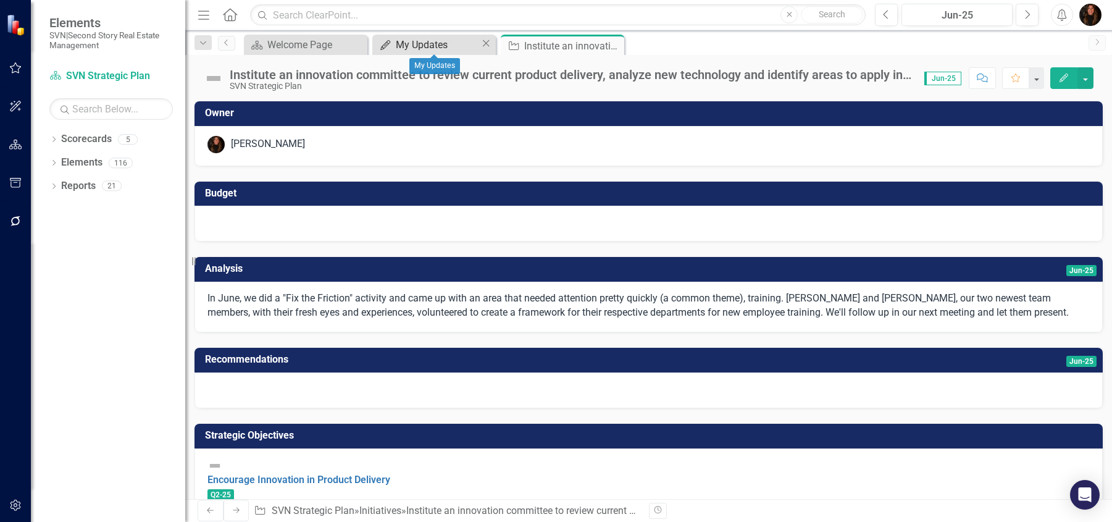
click at [427, 44] on div "My Updates" at bounding box center [438, 44] width 85 height 15
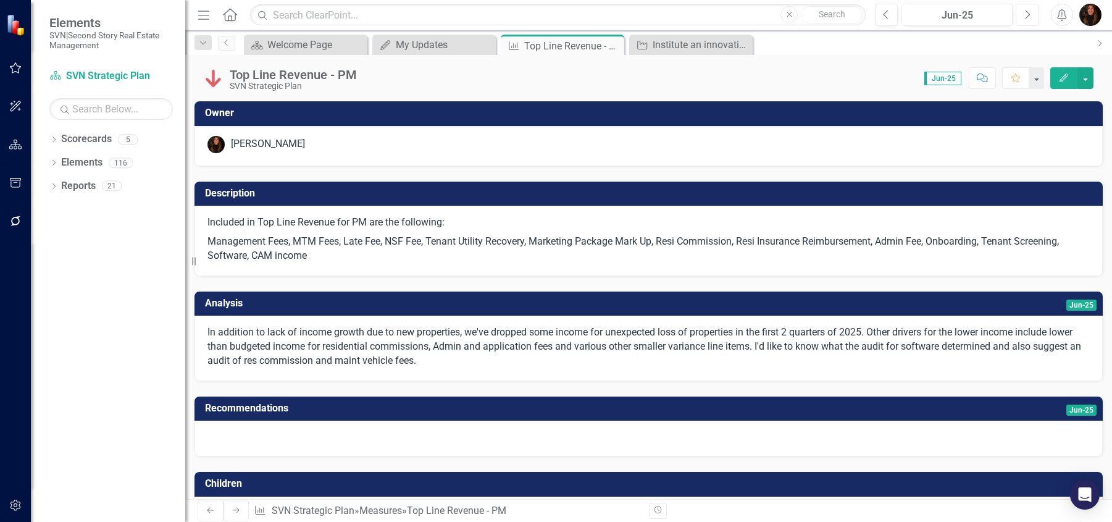
click at [1029, 18] on icon "Next" at bounding box center [1027, 14] width 7 height 11
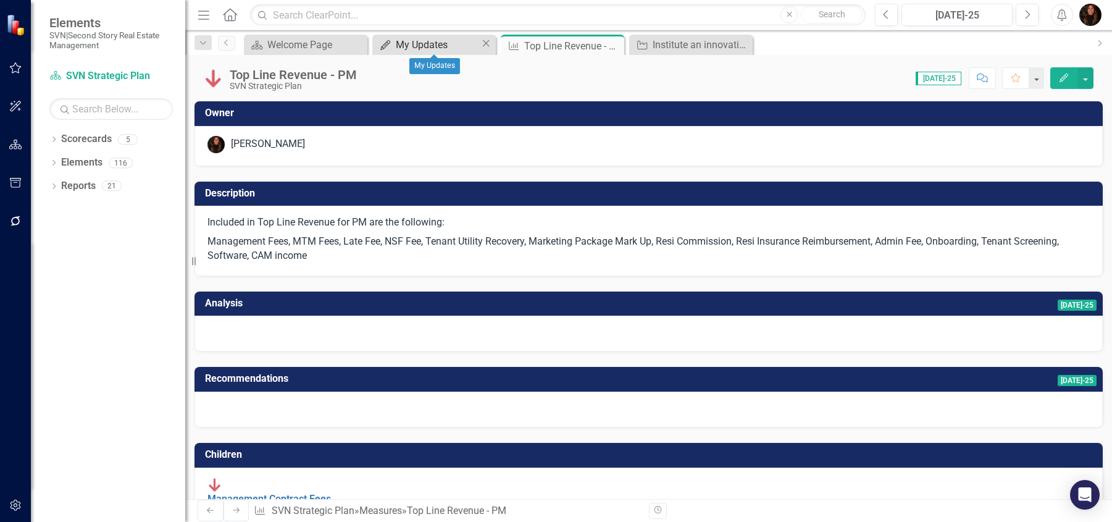
click at [432, 48] on div "My Updates" at bounding box center [438, 44] width 85 height 15
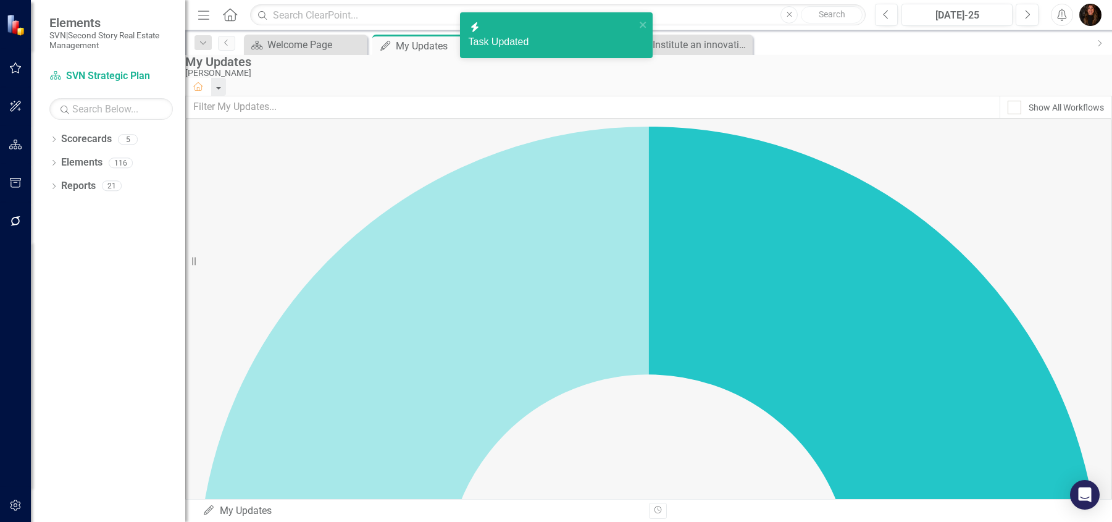
checkbox input "false"
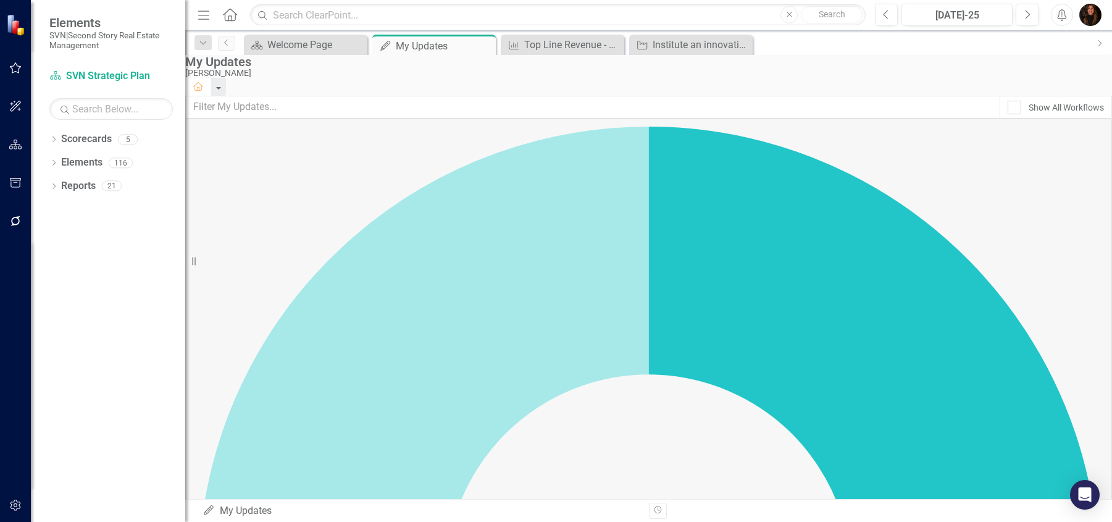
scroll to position [188, 0]
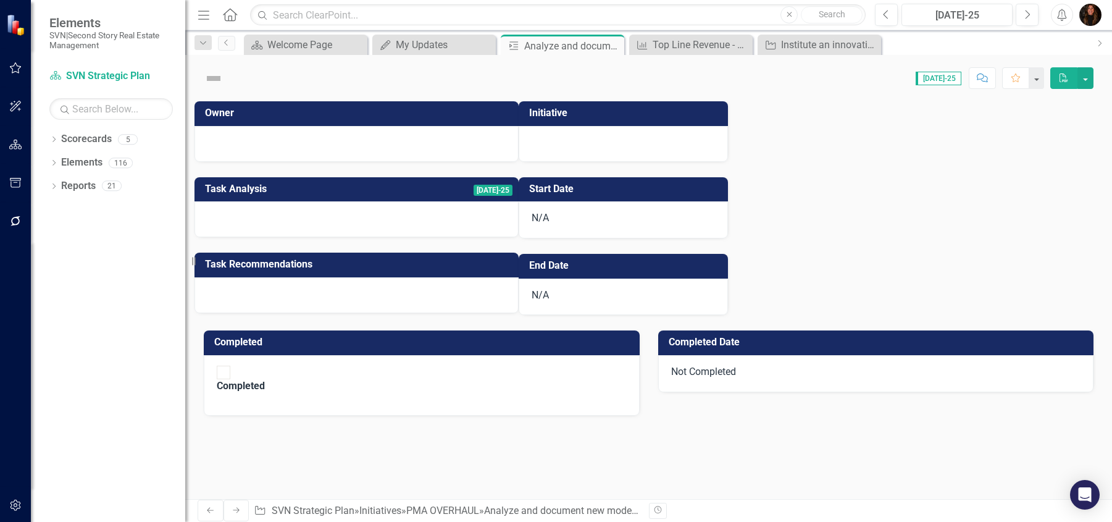
checkbox input "true"
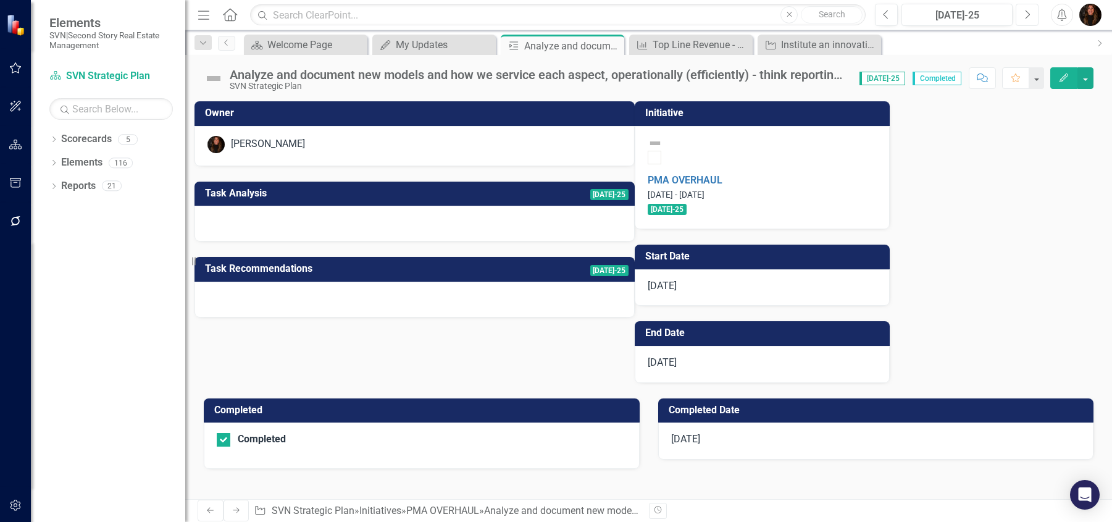
click at [1020, 10] on button "Next" at bounding box center [1027, 15] width 23 height 22
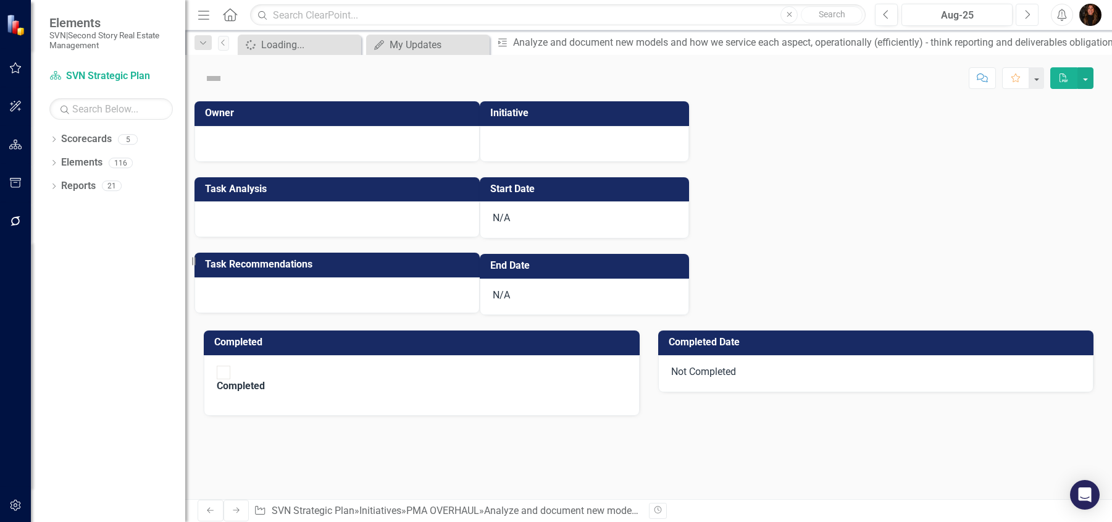
checkbox input "true"
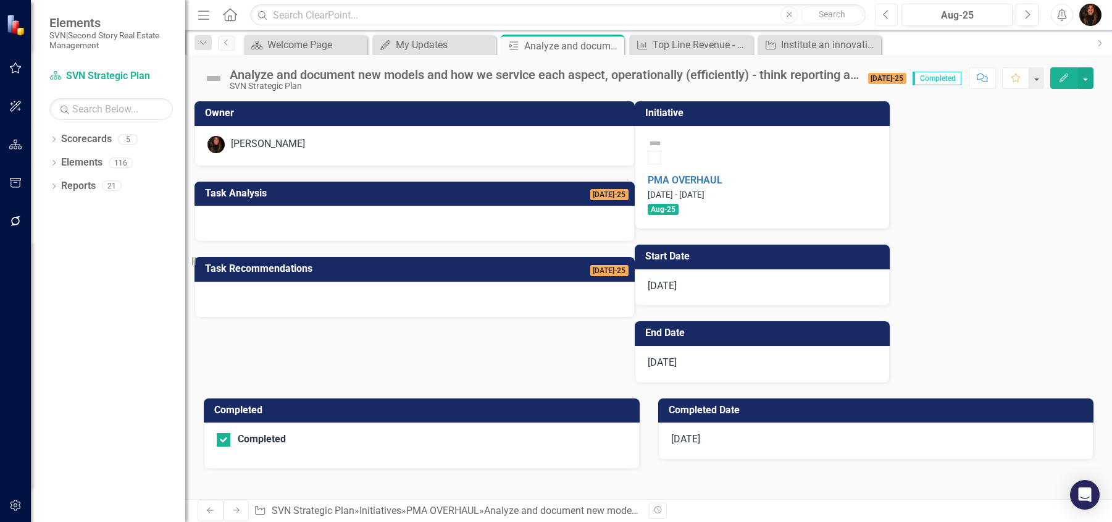
click at [884, 11] on icon "Previous" at bounding box center [886, 14] width 7 height 11
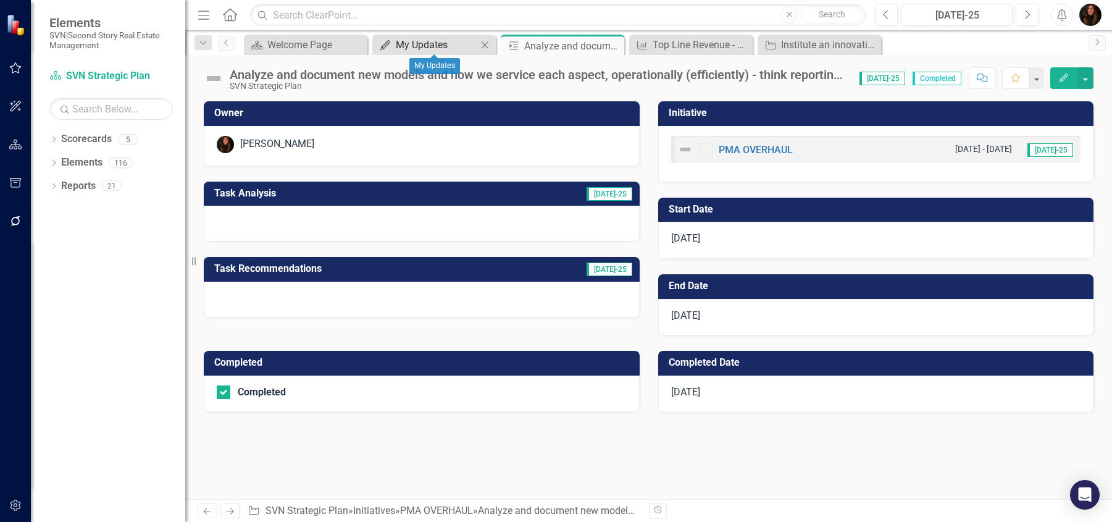
click at [428, 47] on div "My Updates" at bounding box center [437, 44] width 82 height 15
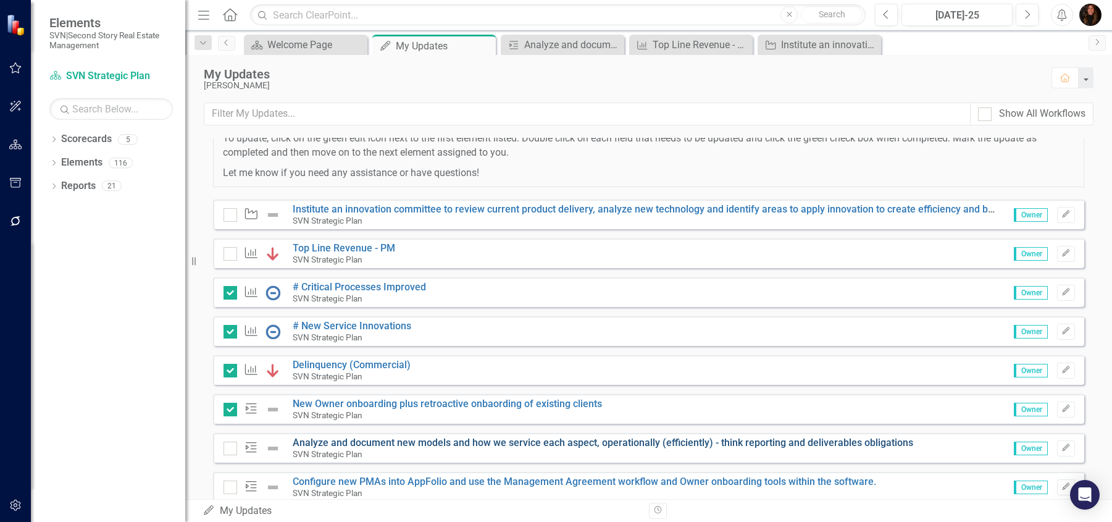
scroll to position [69, 0]
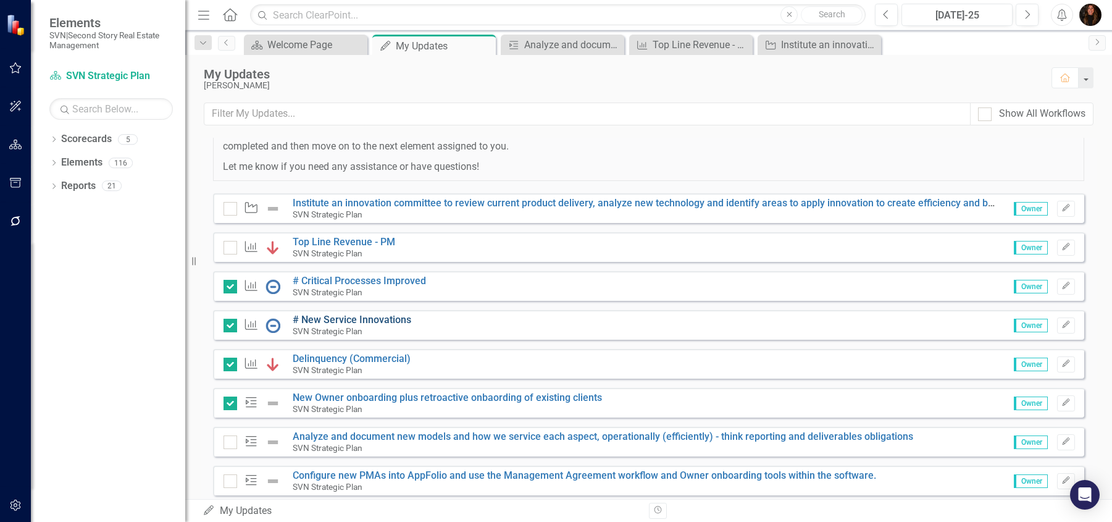
click at [347, 318] on link "# New Service Innovations" at bounding box center [352, 320] width 119 height 12
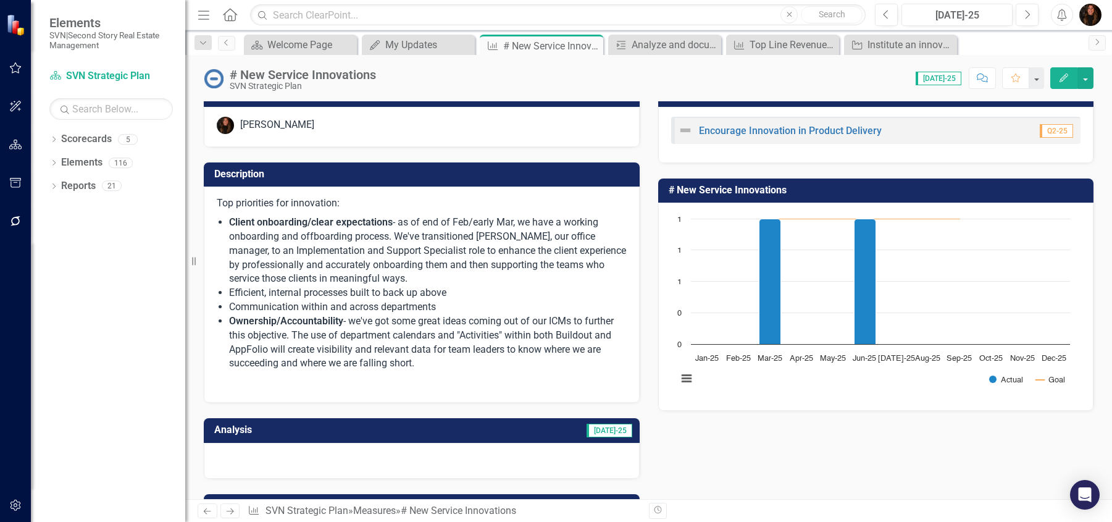
scroll to position [37, 0]
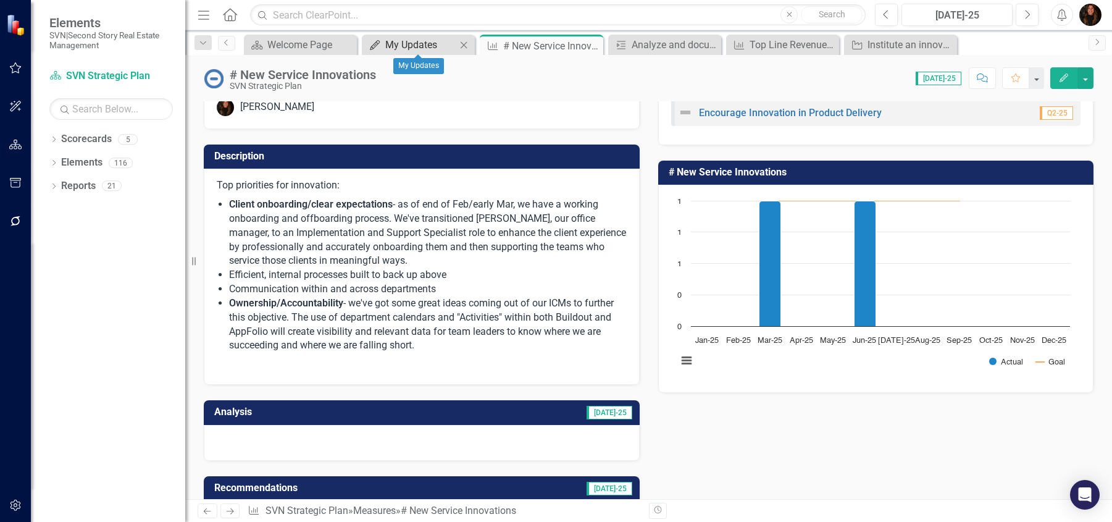
click at [418, 49] on div "My Updates" at bounding box center [420, 44] width 71 height 15
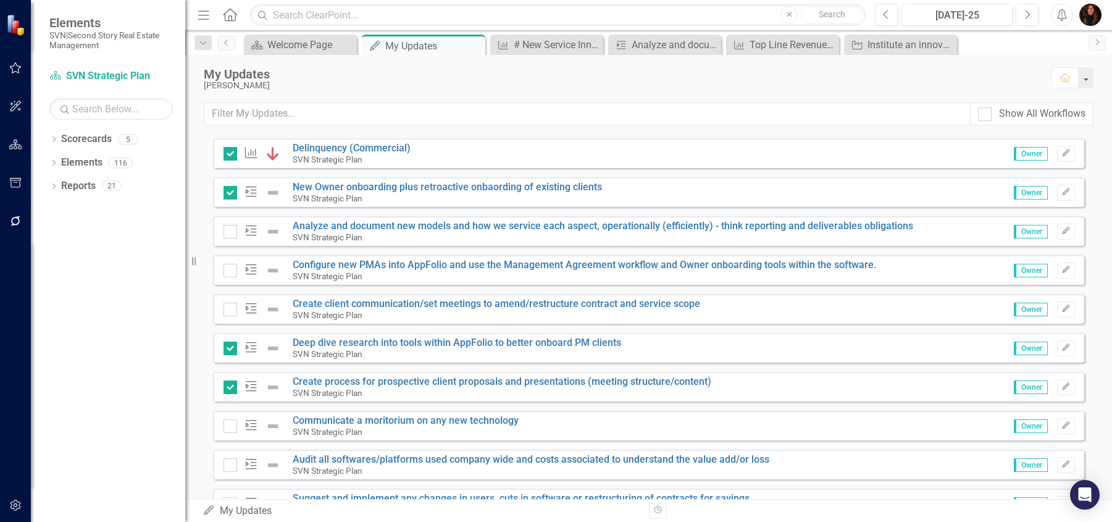
scroll to position [224, 0]
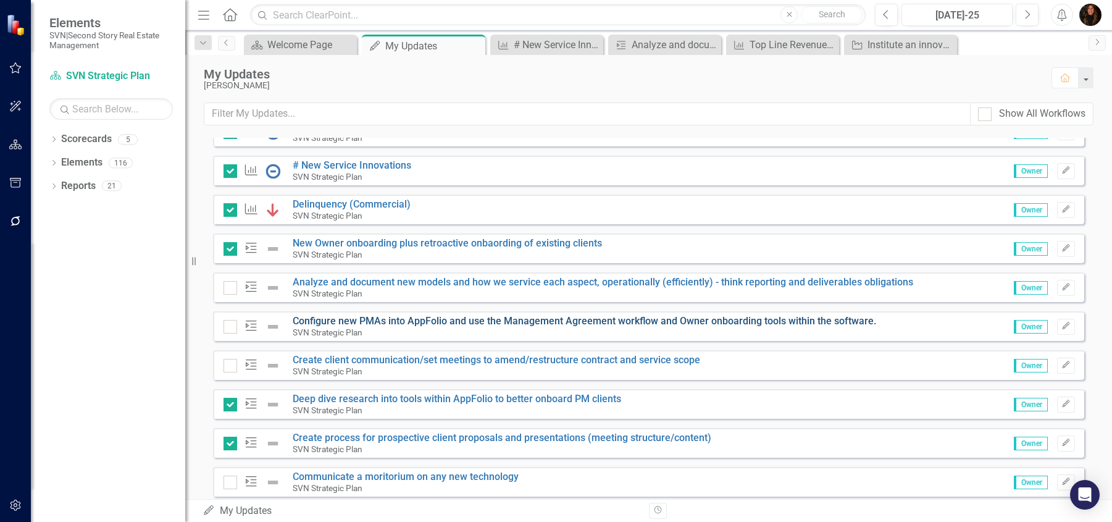
click at [366, 321] on link "Configure new PMAs into AppFolio and use the Management Agreement workflow and …" at bounding box center [585, 321] width 584 height 12
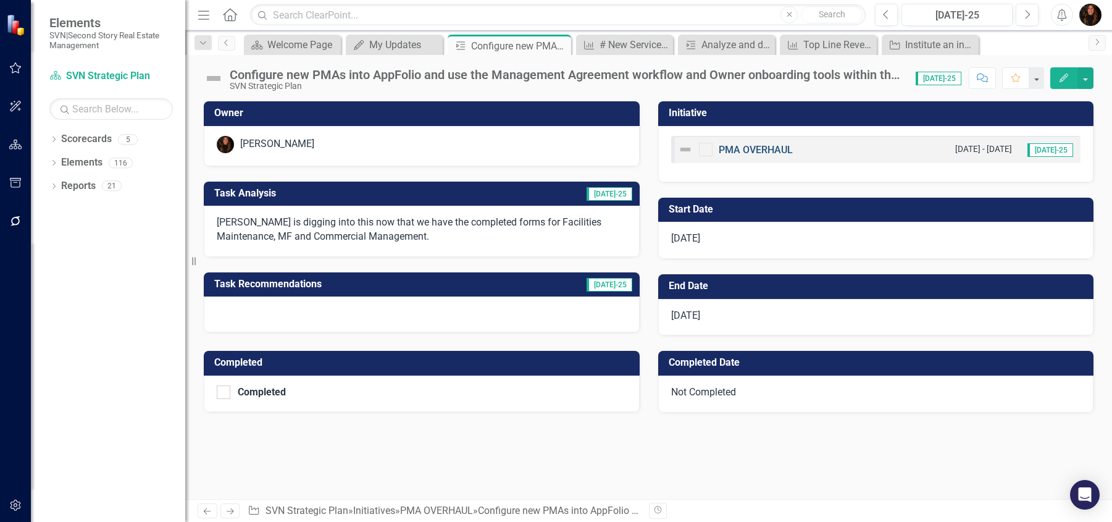
click at [758, 146] on link "PMA OVERHAUL" at bounding box center [756, 150] width 74 height 12
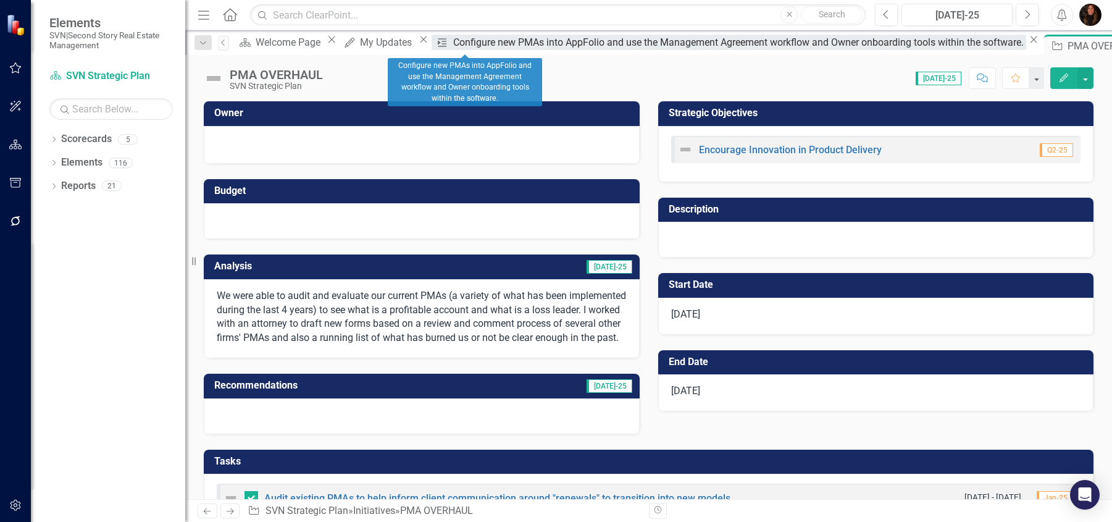
click at [473, 44] on div "Configure new PMAs into AppFolio and use the Management Agreement workflow and …" at bounding box center [739, 42] width 573 height 15
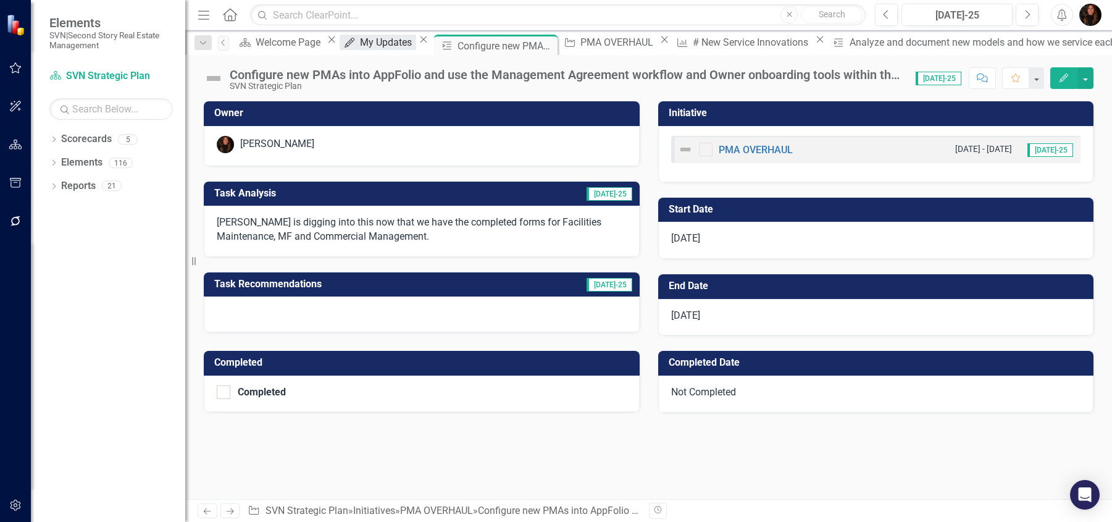
click at [376, 46] on div "My Updates" at bounding box center [388, 42] width 56 height 15
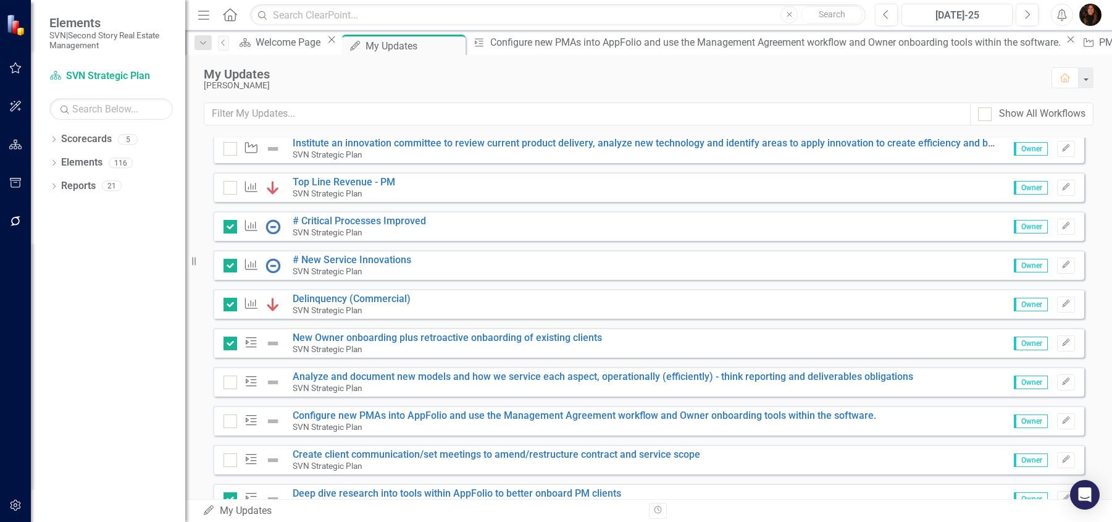
scroll to position [185, 0]
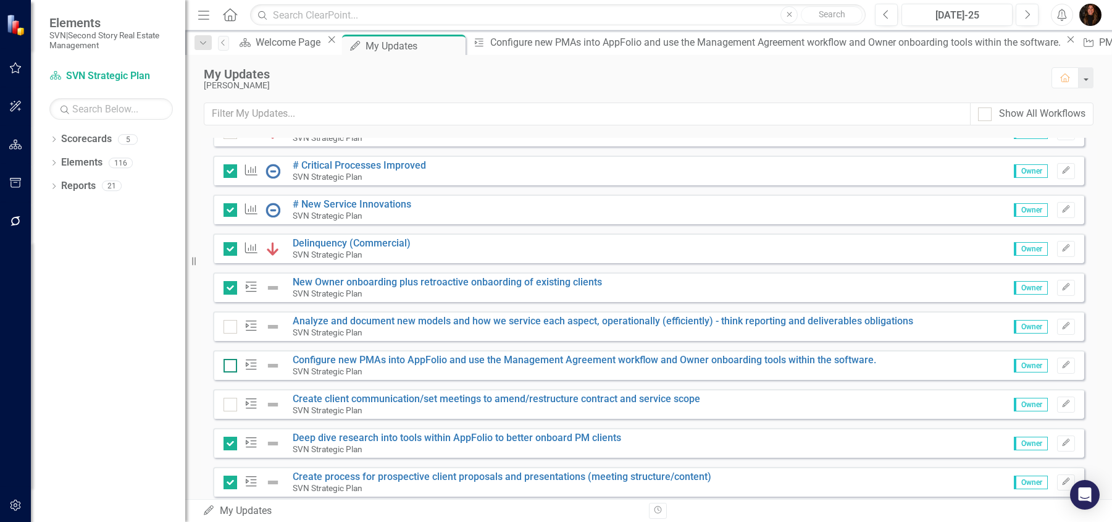
click at [231, 366] on input "checkbox" at bounding box center [228, 363] width 8 height 8
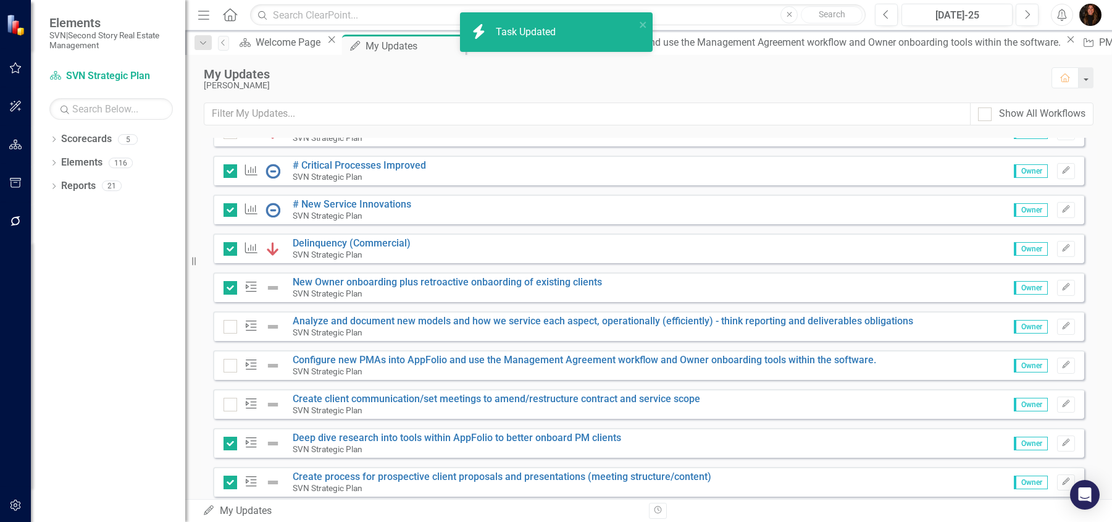
checkbox input "true"
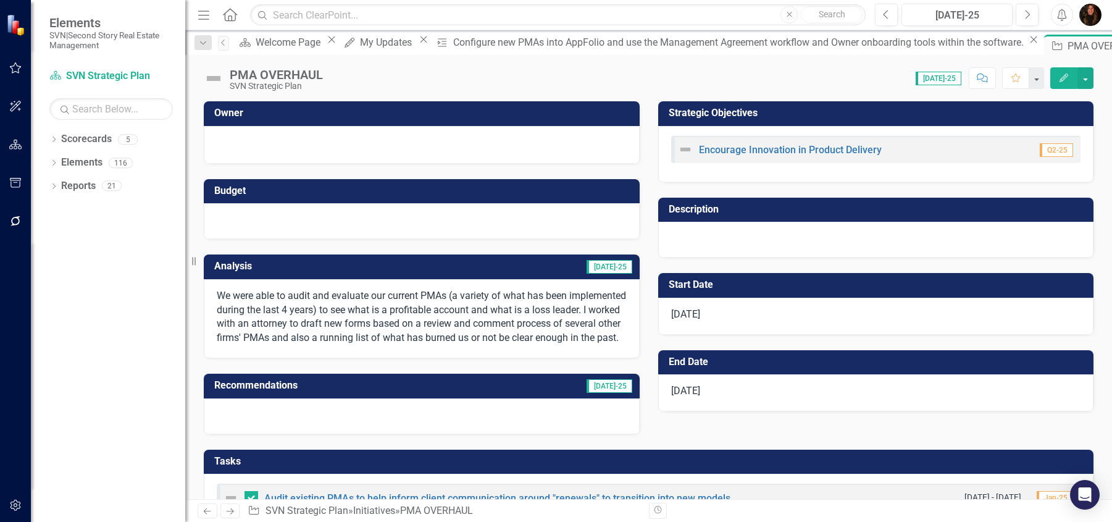
scroll to position [405, 0]
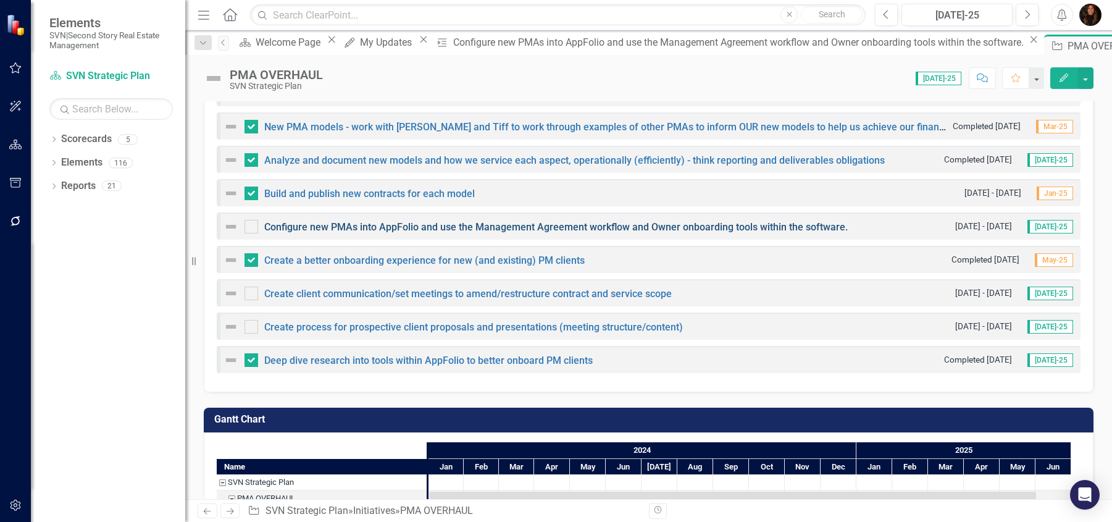
click at [283, 233] on link "Configure new PMAs into AppFolio and use the Management Agreement workflow and …" at bounding box center [556, 227] width 584 height 12
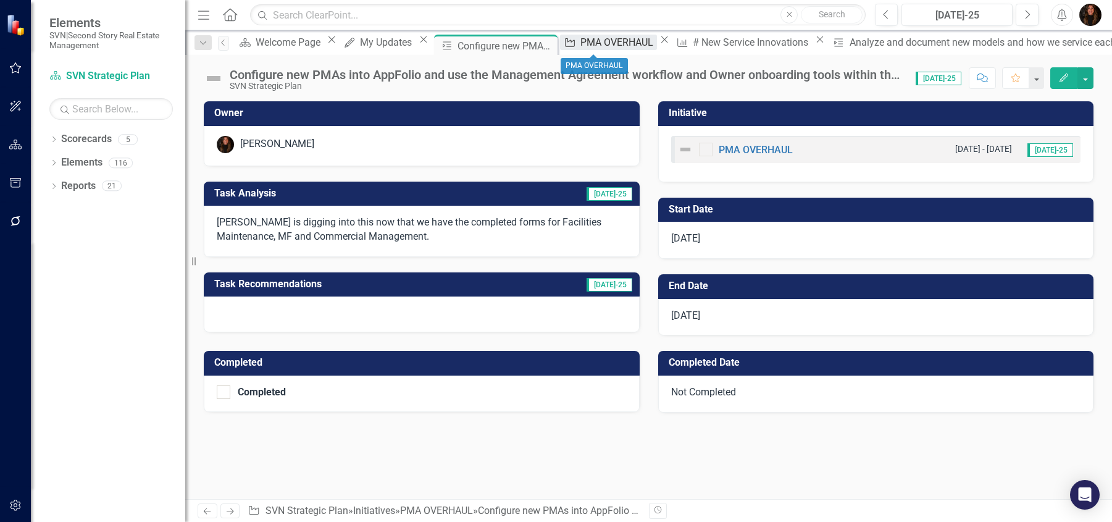
click at [581, 48] on div "PMA OVERHAUL" at bounding box center [619, 42] width 77 height 15
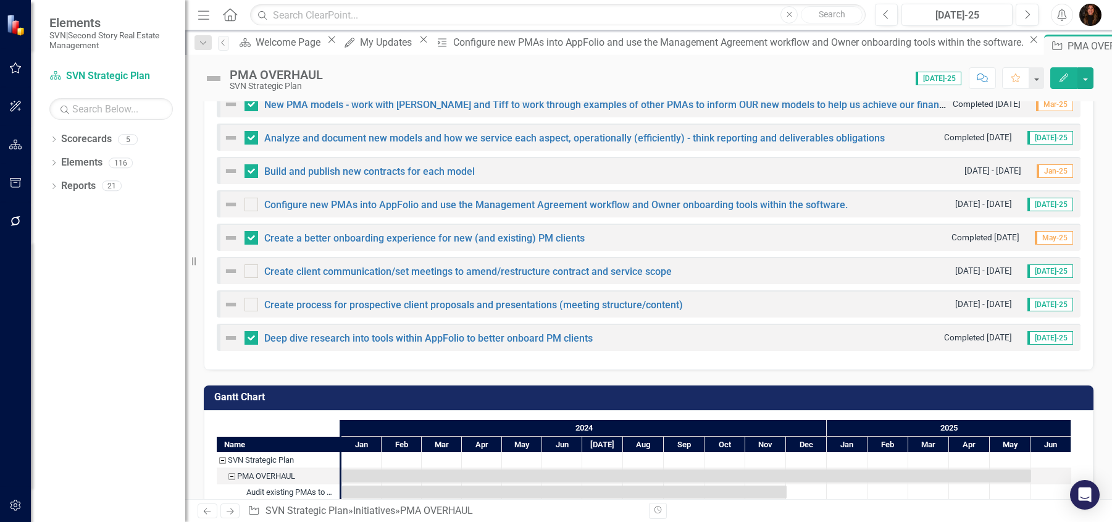
scroll to position [441, 0]
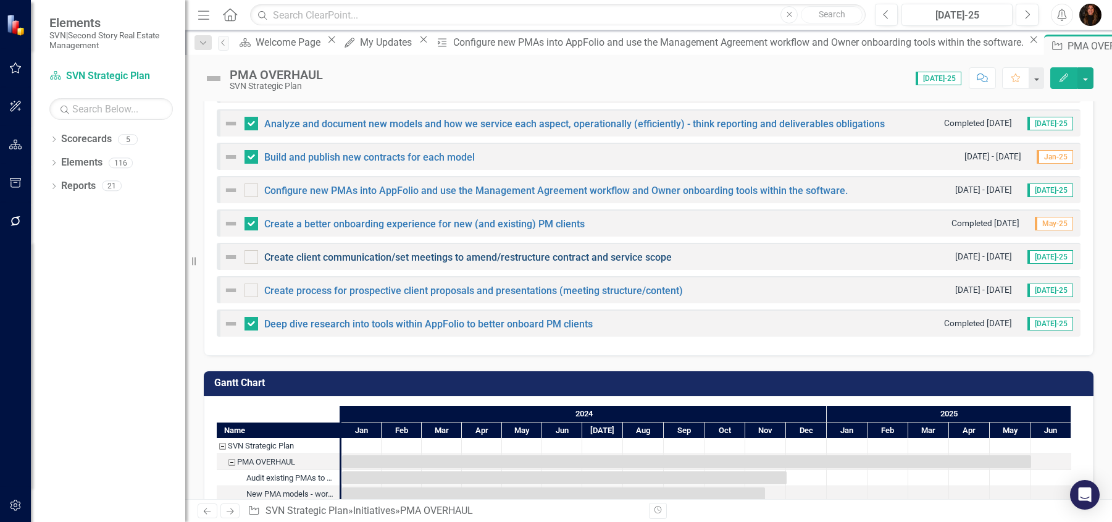
click at [377, 263] on link "Create client communication/set meetings to amend/restructure contract and serv…" at bounding box center [468, 257] width 408 height 12
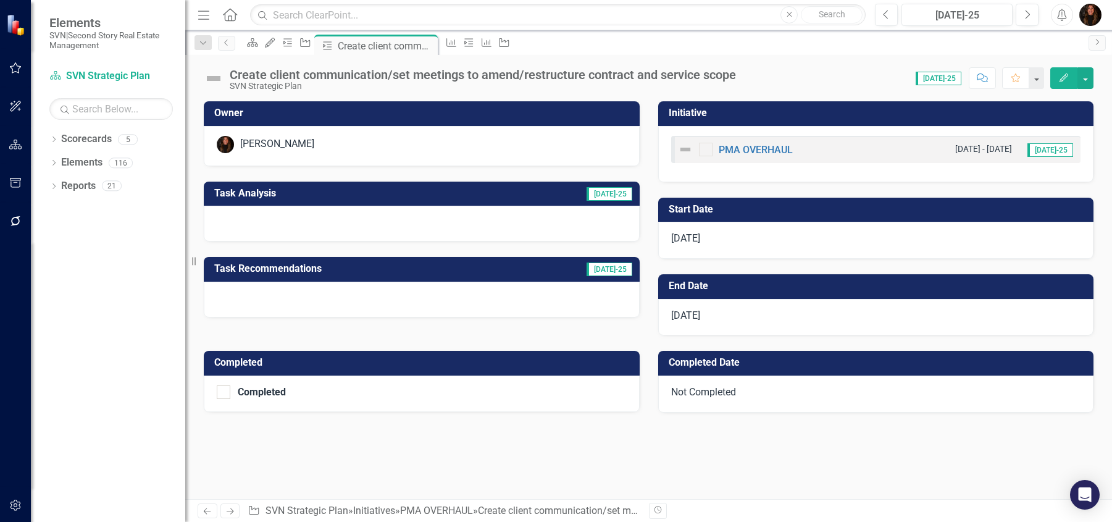
click at [350, 191] on h3 "Task Analysis" at bounding box center [333, 193] width 238 height 11
click at [348, 196] on h3 "Task Analysis" at bounding box center [333, 193] width 238 height 11
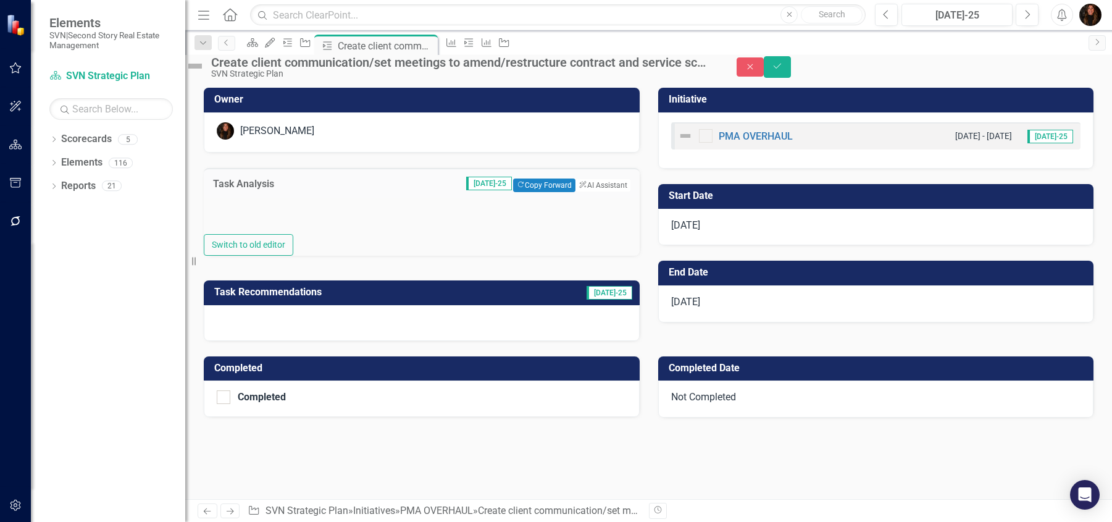
click at [286, 235] on div at bounding box center [422, 216] width 436 height 36
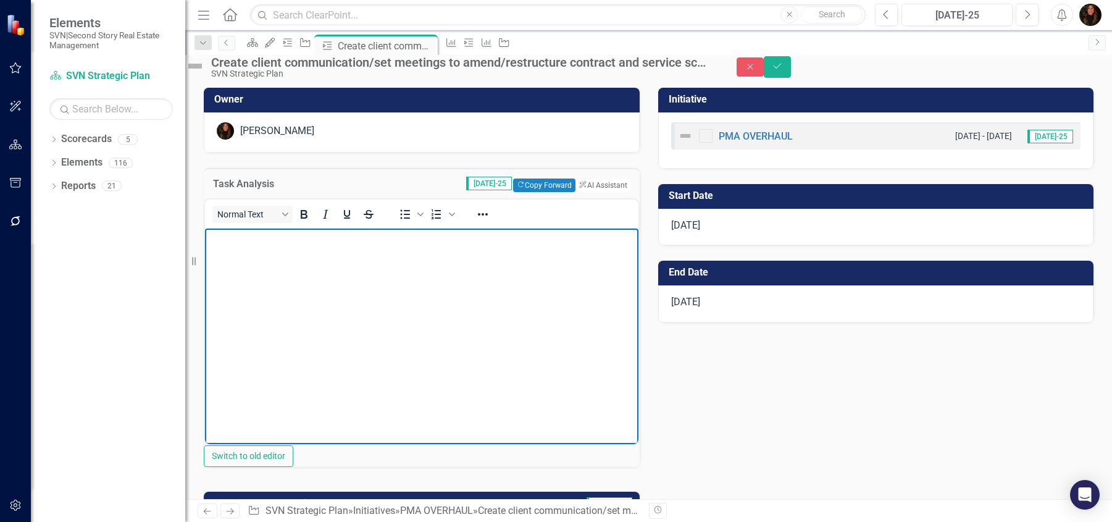
click at [264, 284] on body "Rich Text Area. Press ALT-0 for help." at bounding box center [422, 320] width 434 height 185
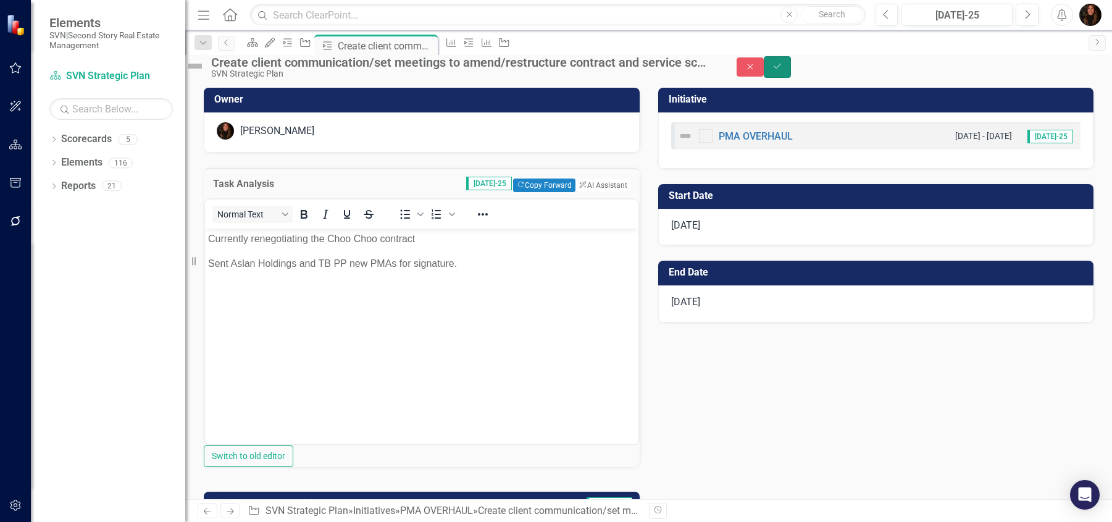
click at [791, 78] on button "Save" at bounding box center [777, 67] width 27 height 22
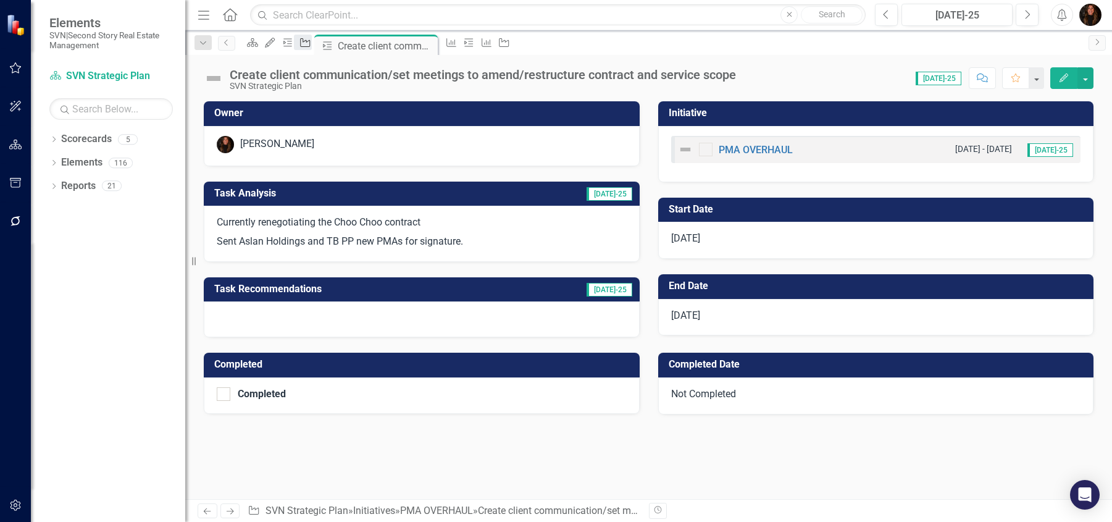
click at [311, 42] on icon at bounding box center [306, 42] width 10 height 9
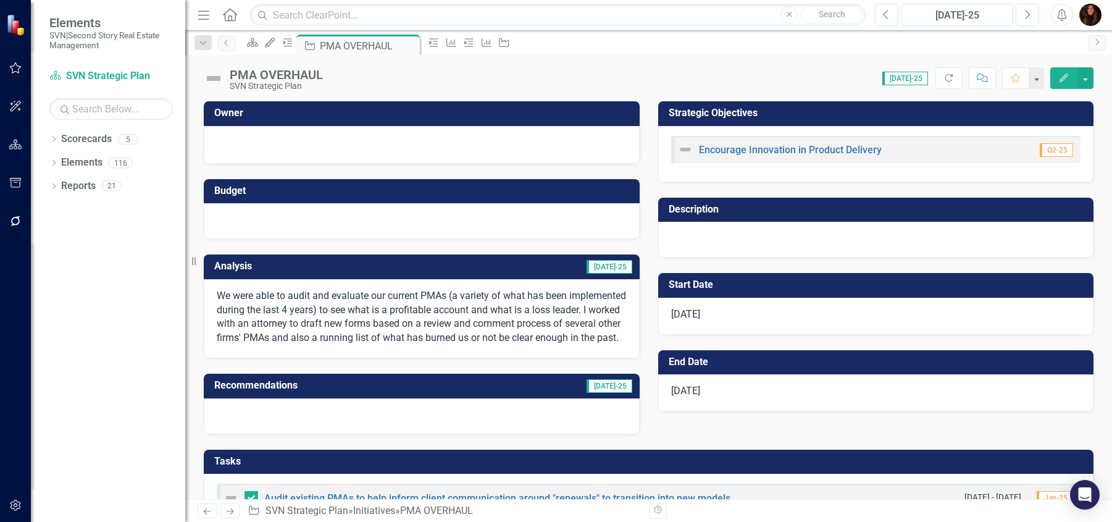
checkbox input "false"
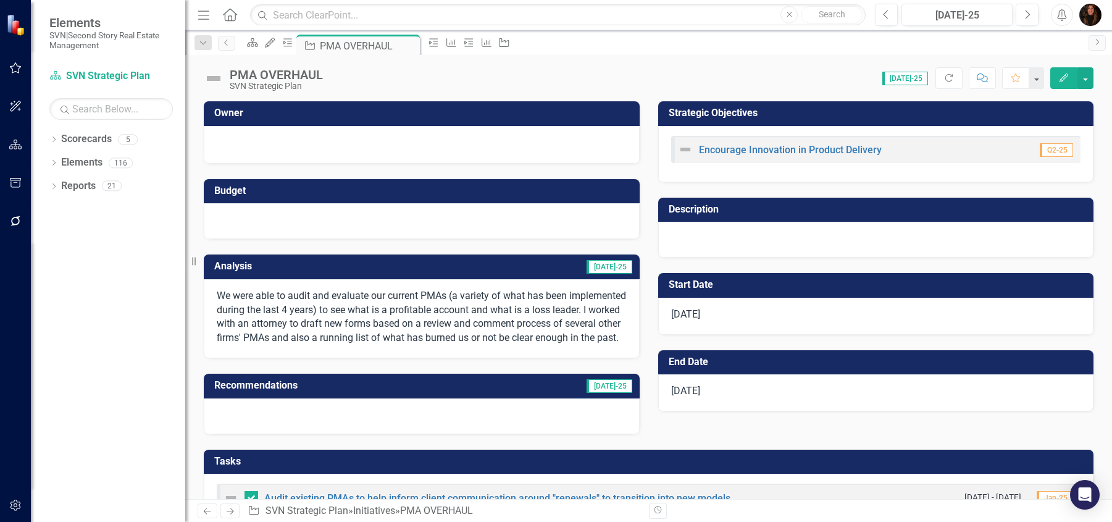
checkbox input "false"
checkbox input "true"
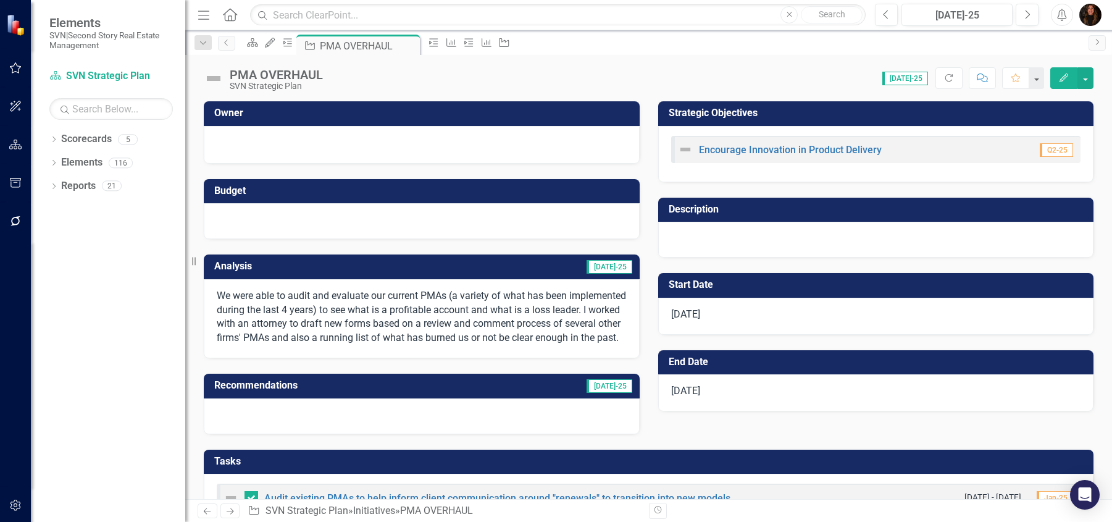
checkbox input "true"
click at [294, 50] on div "Task" at bounding box center [285, 42] width 17 height 15
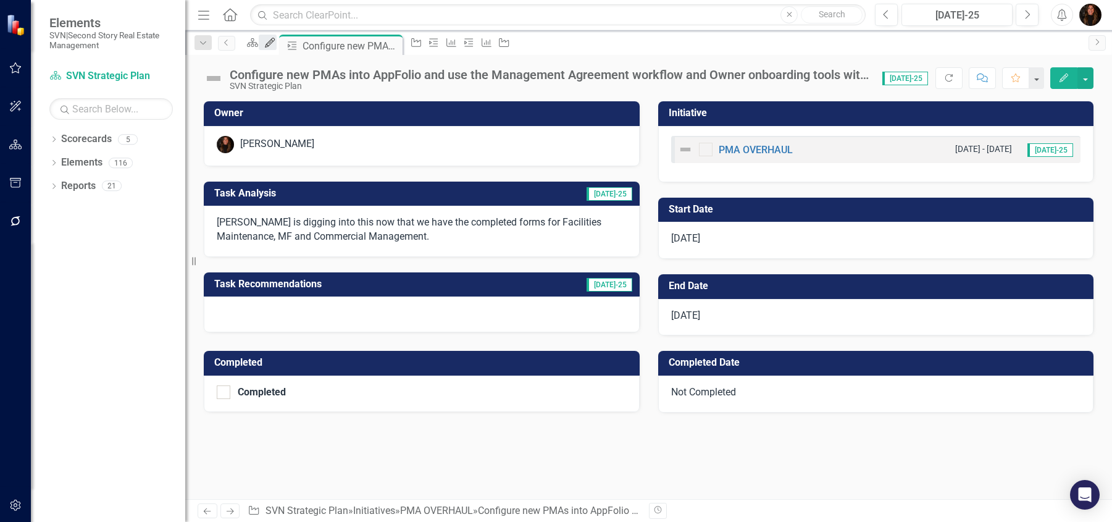
click at [276, 50] on div "My Updates" at bounding box center [267, 42] width 17 height 15
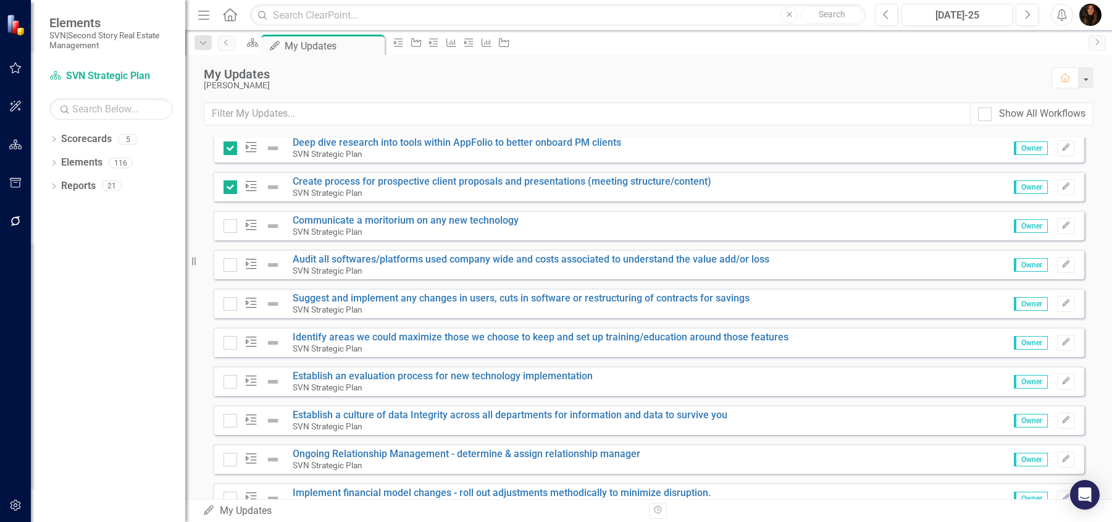
scroll to position [530, 0]
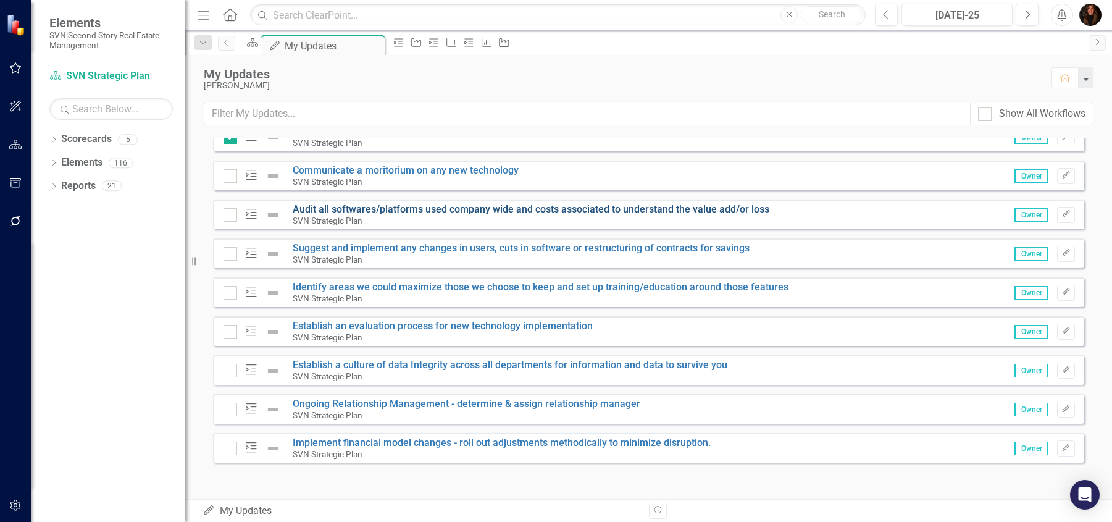
click at [358, 209] on link "Audit all softwares/platforms used company wide and costs associated to underst…" at bounding box center [531, 209] width 477 height 12
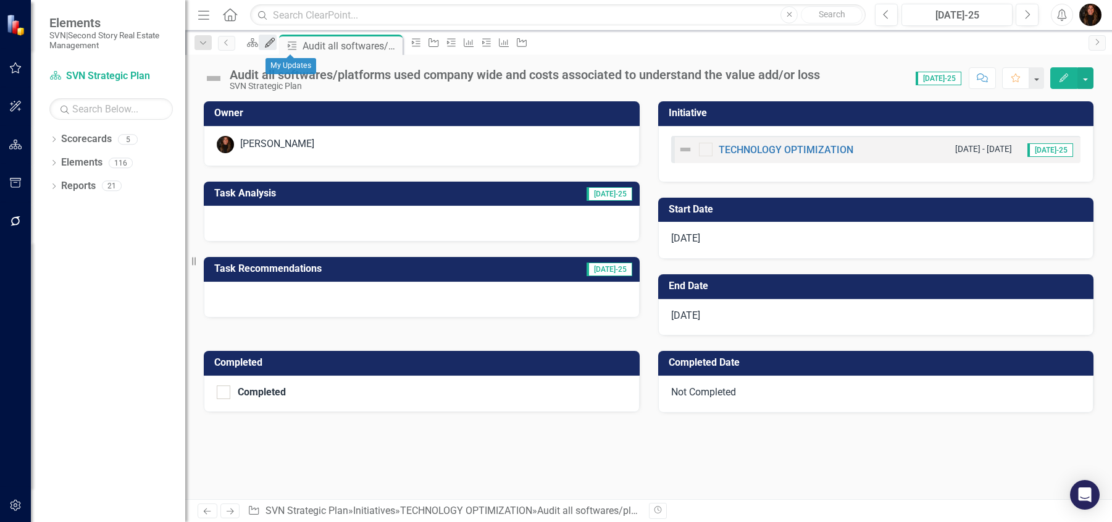
click at [276, 44] on icon "My Updates" at bounding box center [270, 43] width 12 height 10
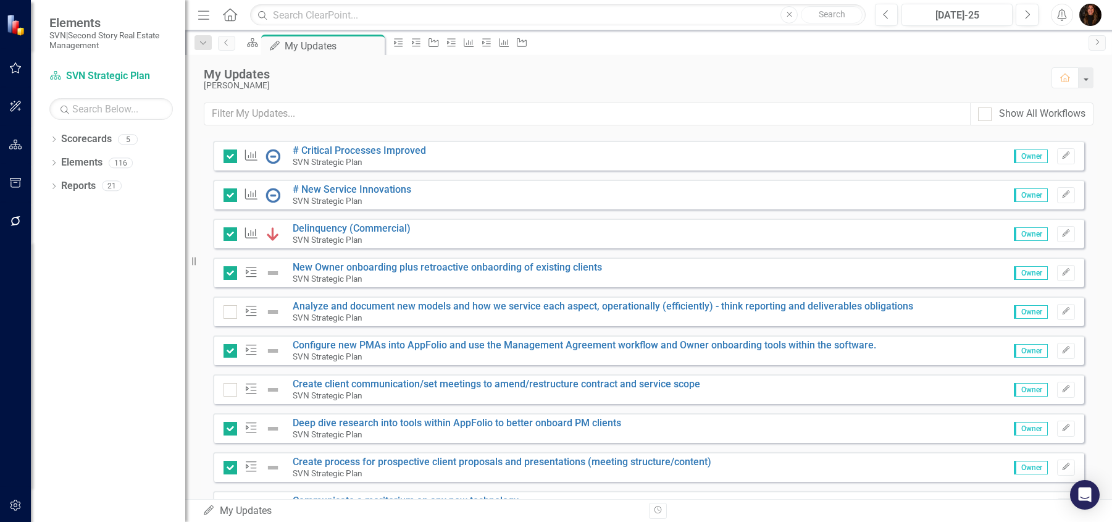
scroll to position [530, 0]
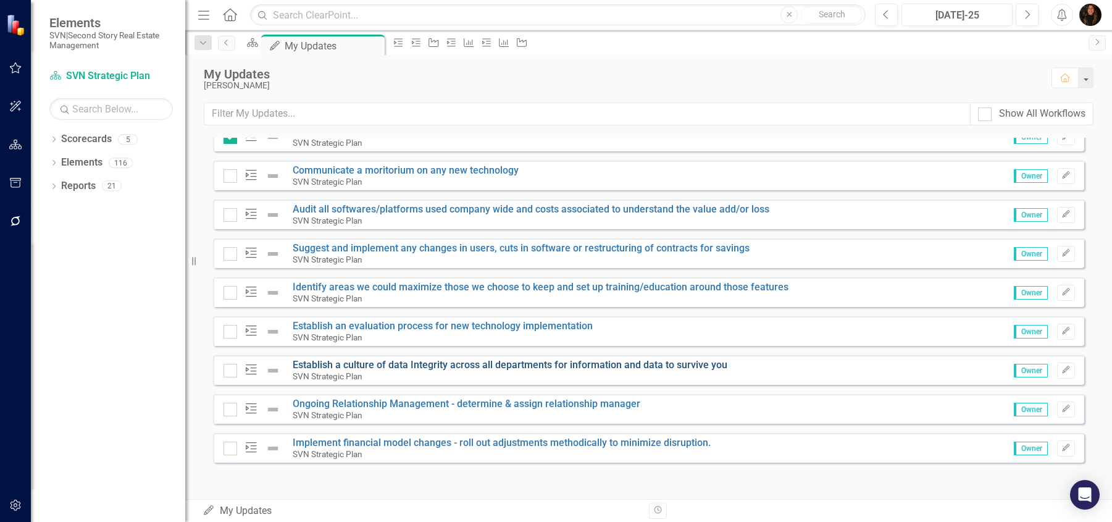
click at [363, 362] on link "Establish a culture of data Integrity across all departments for information an…" at bounding box center [510, 365] width 435 height 12
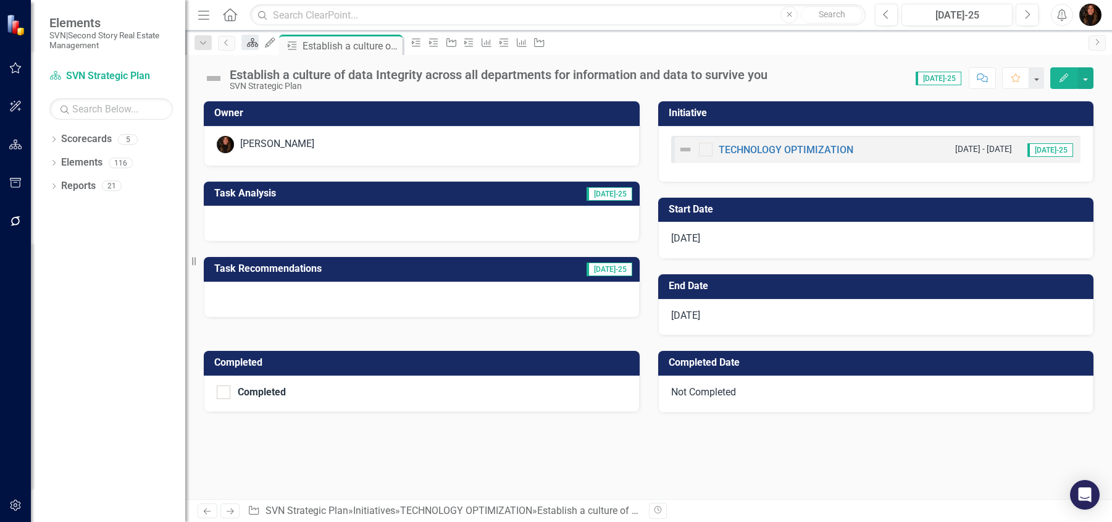
click at [254, 50] on div "Scorecard" at bounding box center [249, 42] width 17 height 15
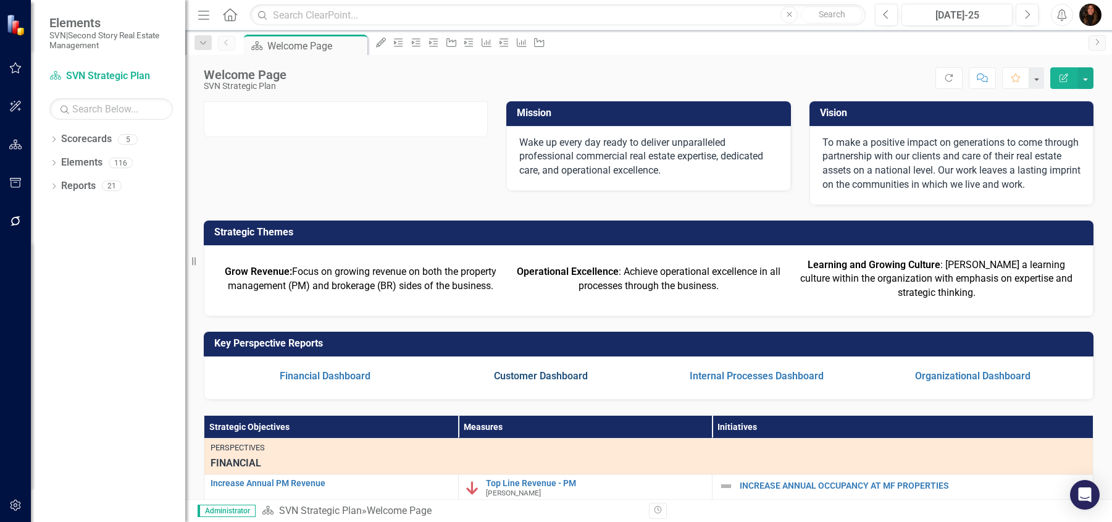
click at [573, 382] on link "Customer Dashboard" at bounding box center [541, 376] width 94 height 12
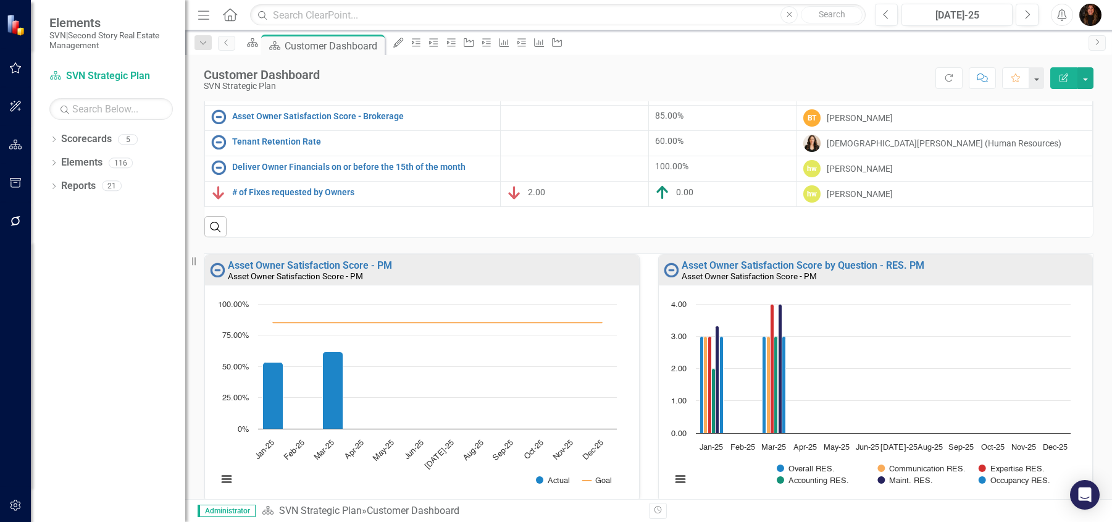
scroll to position [156, 0]
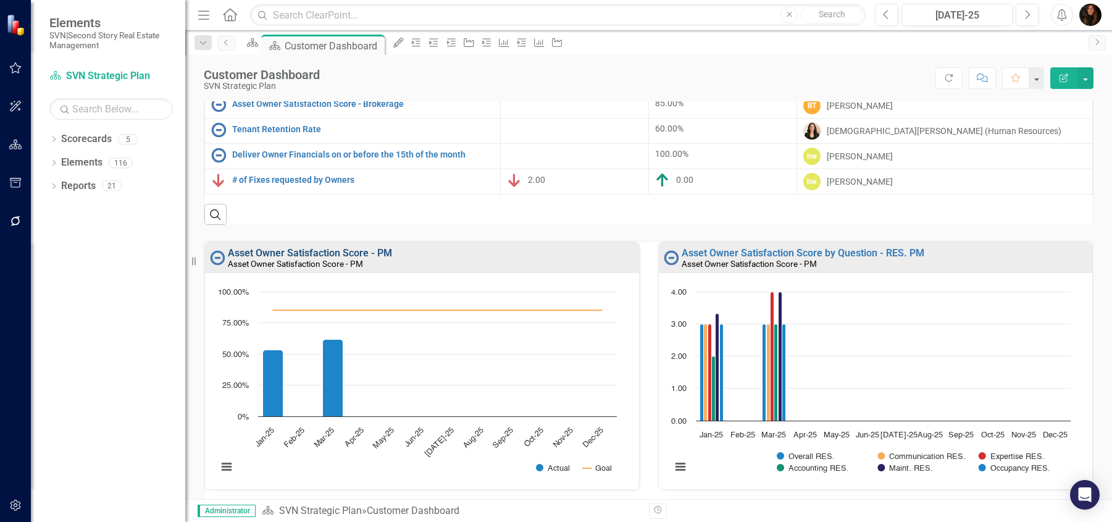
click at [278, 250] on link "Asset Owner Satisfaction Score - PM" at bounding box center [310, 253] width 164 height 12
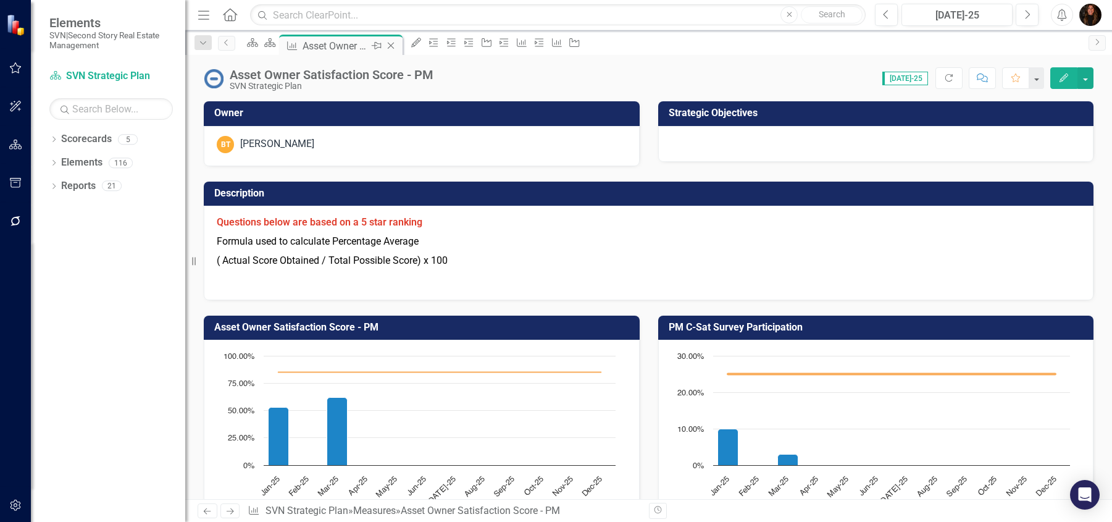
click at [397, 46] on icon "Close" at bounding box center [391, 46] width 12 height 10
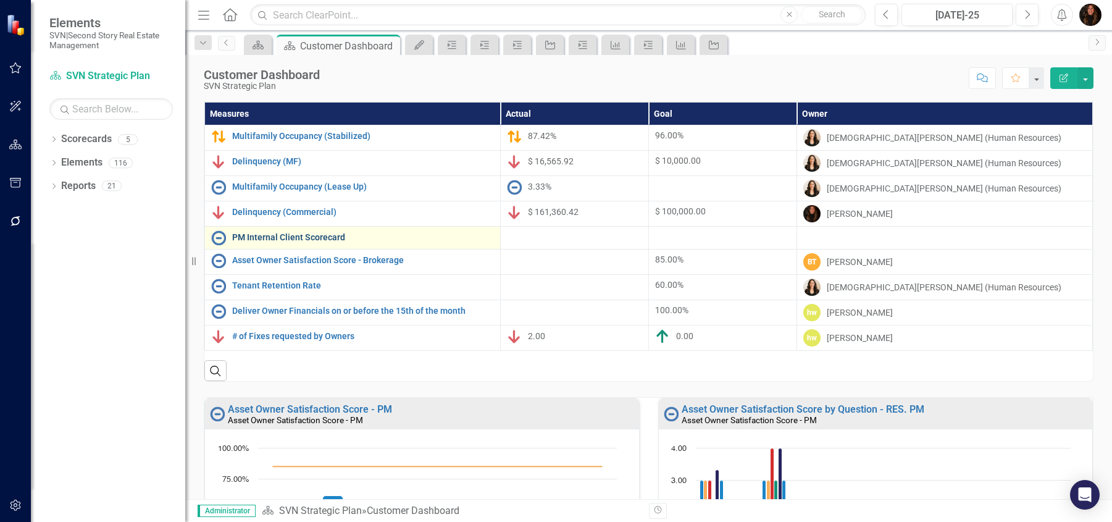
click at [303, 239] on link "PM Internal Client Scorecard" at bounding box center [363, 237] width 262 height 9
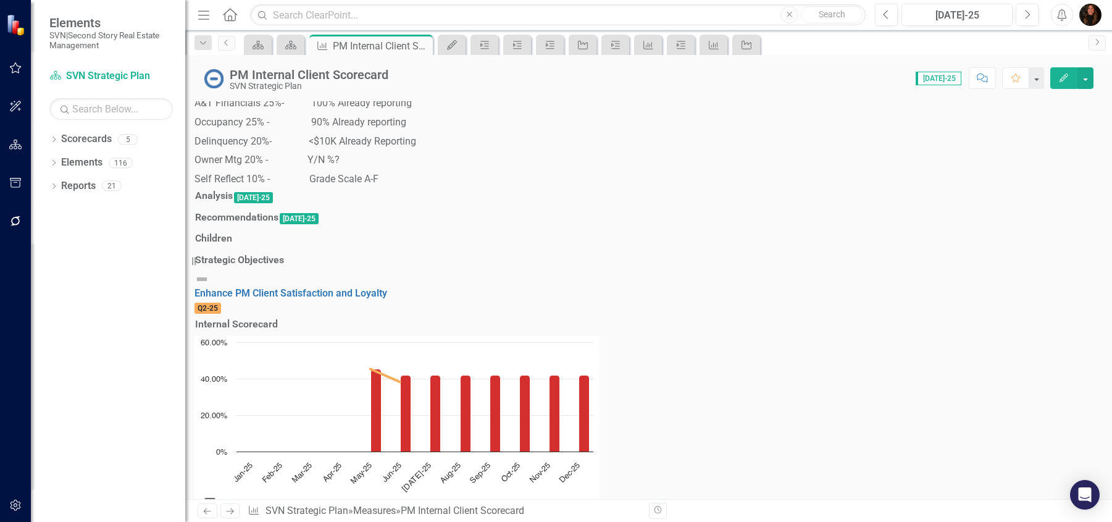
scroll to position [72, 0]
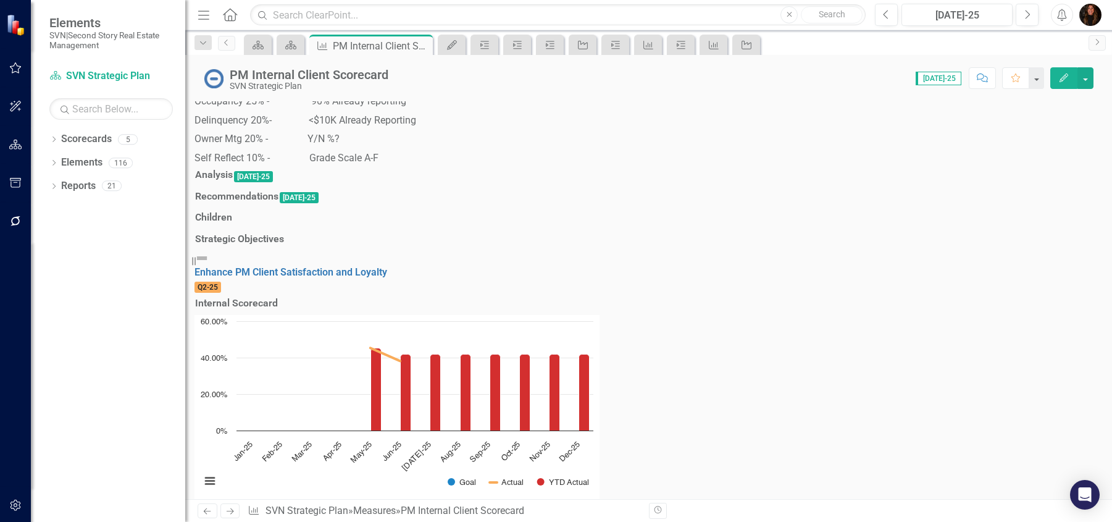
click at [233, 180] on h3 "Analysis" at bounding box center [214, 174] width 38 height 11
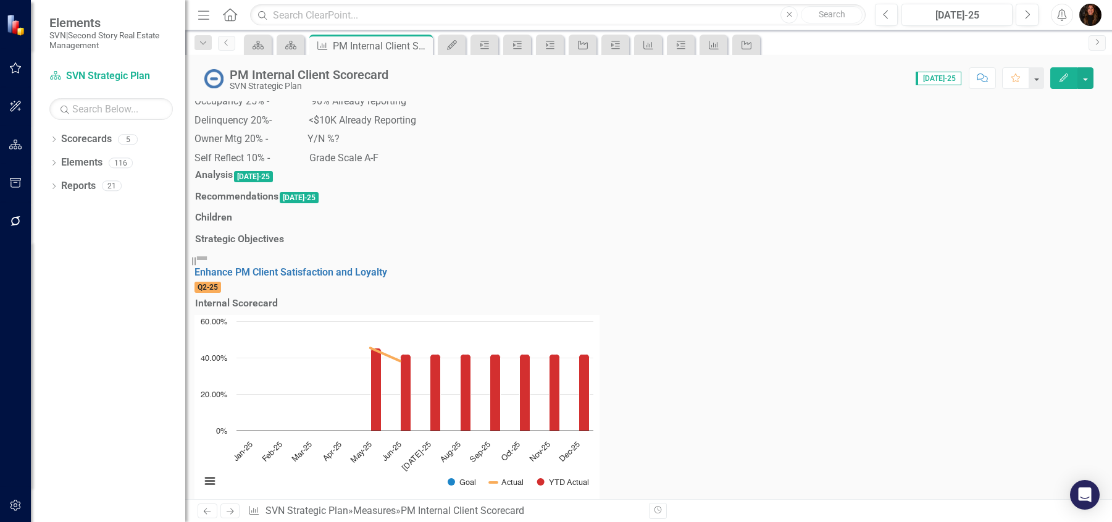
click at [233, 180] on h3 "Analysis" at bounding box center [214, 174] width 38 height 11
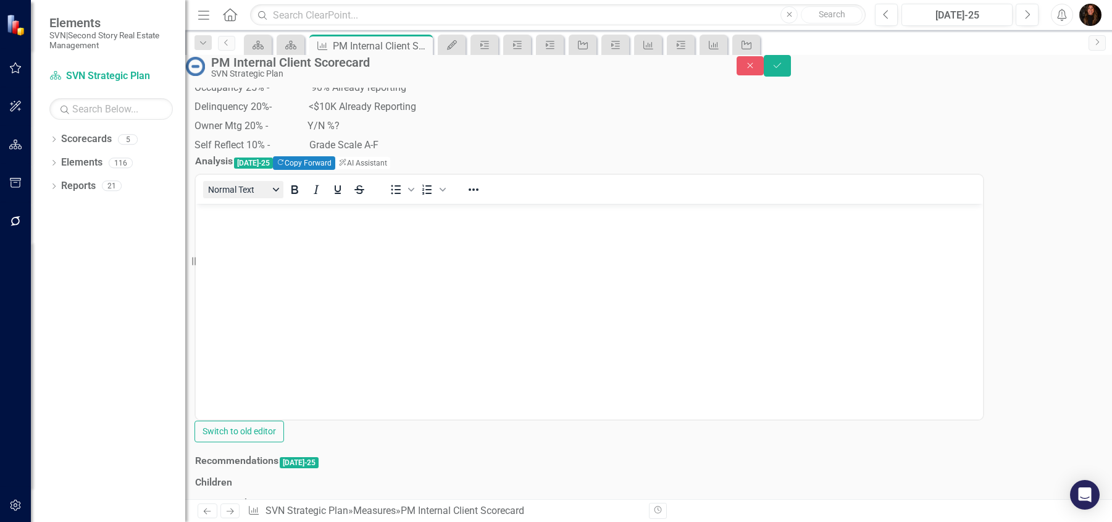
scroll to position [0, 0]
click at [304, 213] on p "True scoring to begin in Sept - google forms completed and ready to send out fo…" at bounding box center [589, 214] width 781 height 15
click at [282, 222] on p "True scoring to begin for Aug / review in Sept - google forms completed and rea…" at bounding box center [589, 214] width 781 height 15
click at [310, 222] on p "True scoring to begin for Aug / review in Sept - google forms completed and rea…" at bounding box center [589, 214] width 781 height 15
click at [404, 214] on p "True scoring to begin for Aug / review in Sept - google forms completed and rea…" at bounding box center [589, 214] width 781 height 15
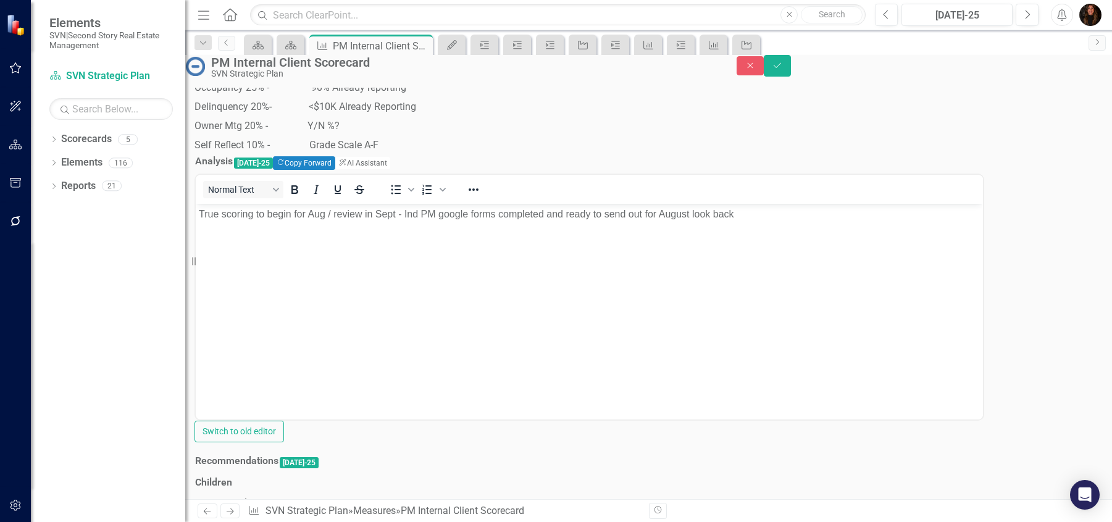
click at [340, 222] on p "True scoring to begin for Aug / review in Sept - Ind PM google forms completed …" at bounding box center [589, 214] width 781 height 15
click at [405, 211] on p "True scoring to begin for Aug / review in Sept - Ind PM google forms completed …" at bounding box center [589, 214] width 781 height 15
click at [542, 240] on p "Ind PM google forms completed and ready to send out for August look back" at bounding box center [589, 239] width 781 height 15
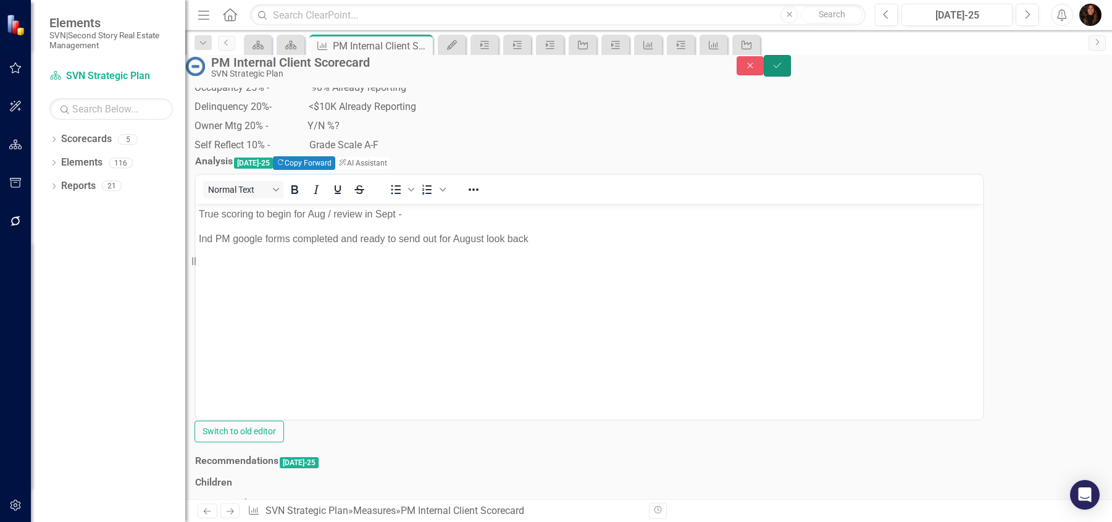
click at [791, 67] on button "Save" at bounding box center [777, 66] width 27 height 22
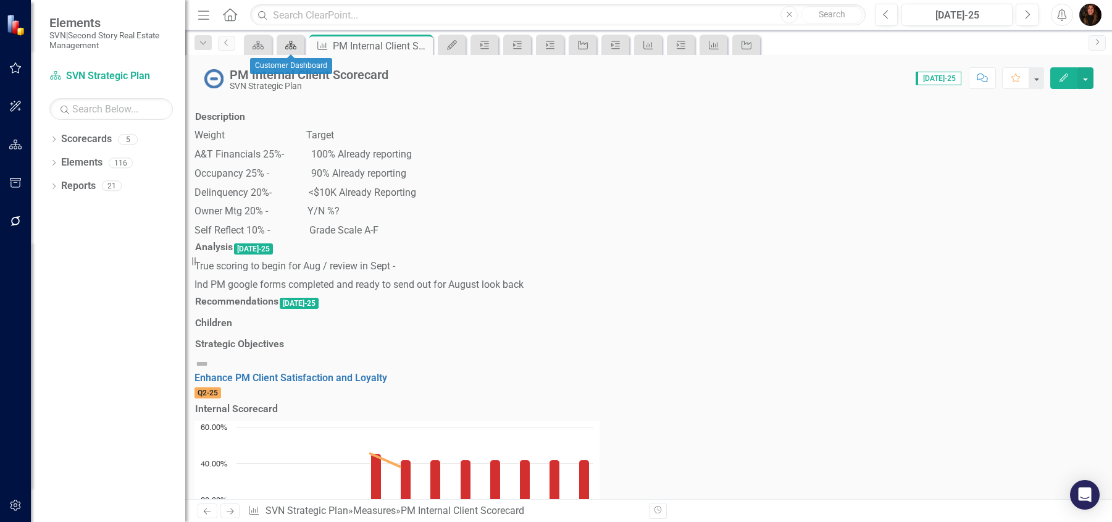
click at [292, 45] on icon "Scorecard" at bounding box center [291, 45] width 12 height 10
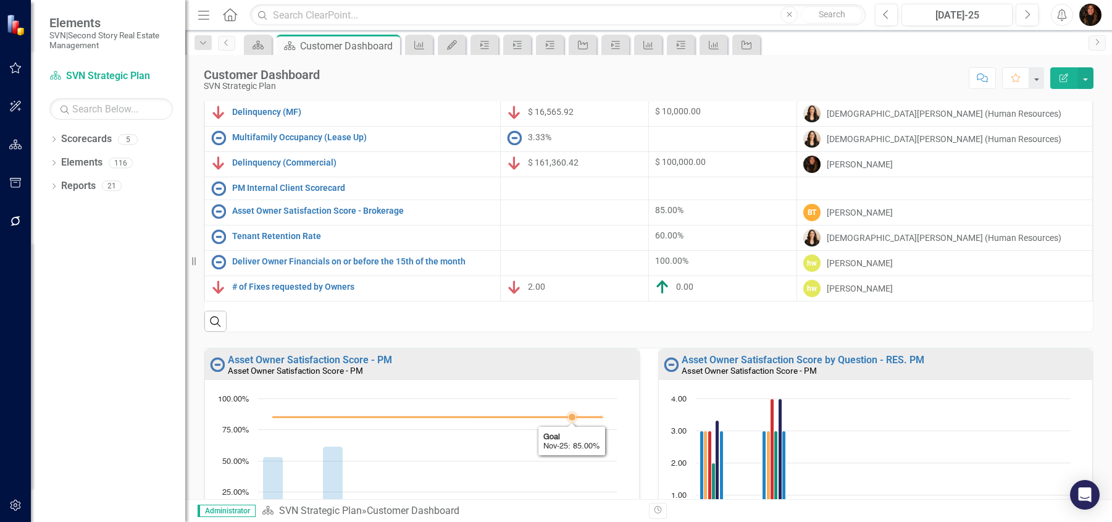
scroll to position [33, 0]
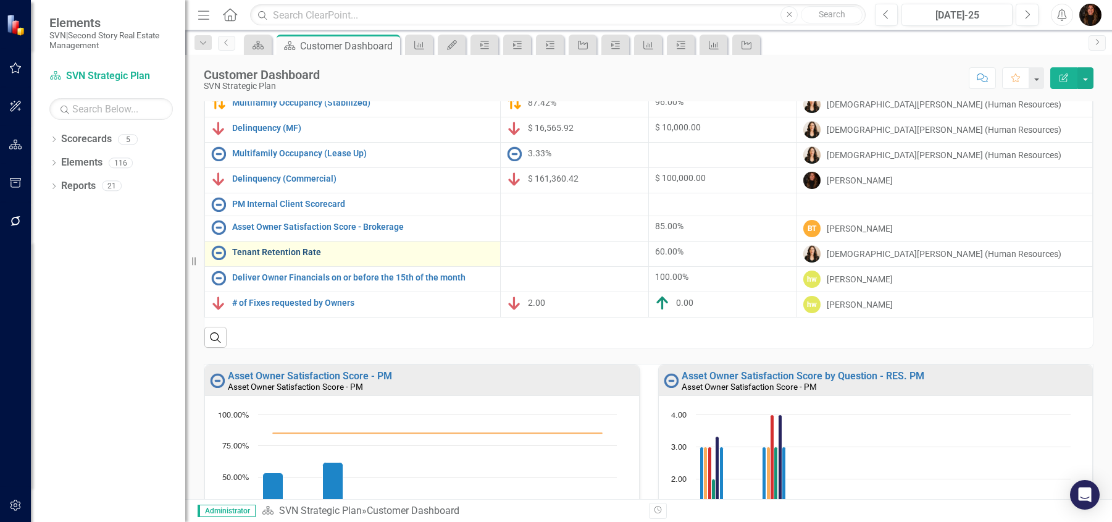
click at [279, 251] on link "Tenant Retention Rate" at bounding box center [363, 252] width 262 height 9
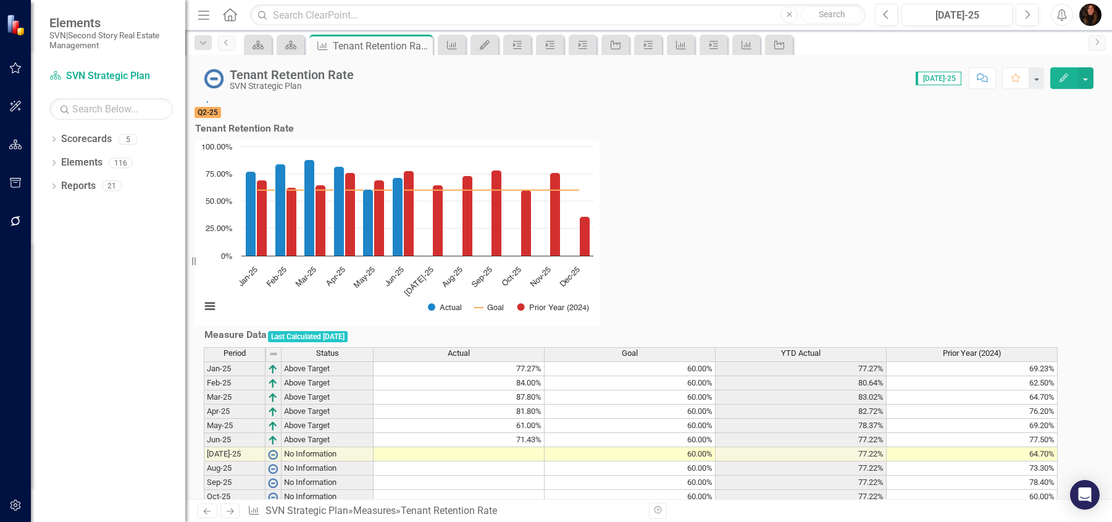
scroll to position [141, 0]
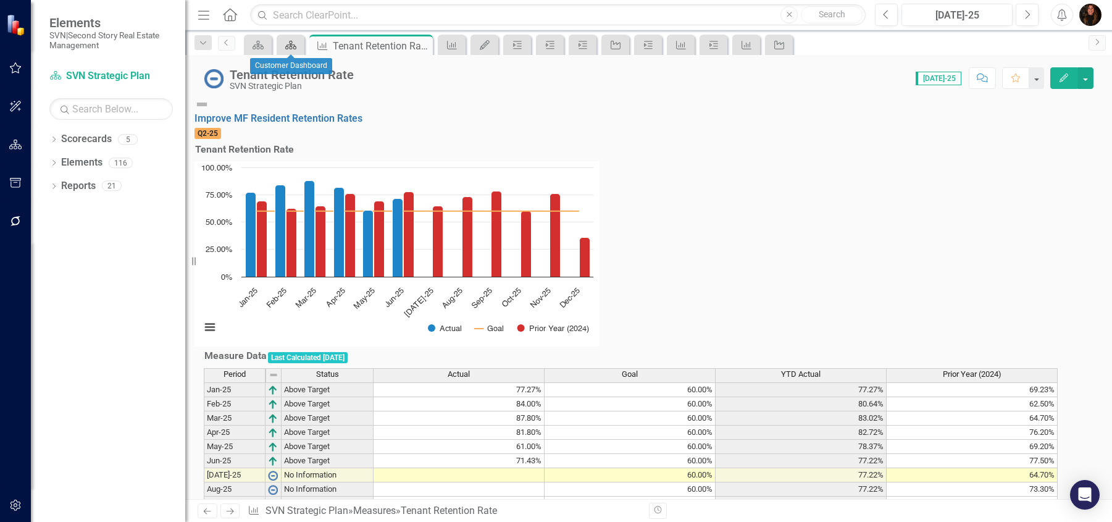
click at [295, 43] on icon "Scorecard" at bounding box center [291, 45] width 12 height 10
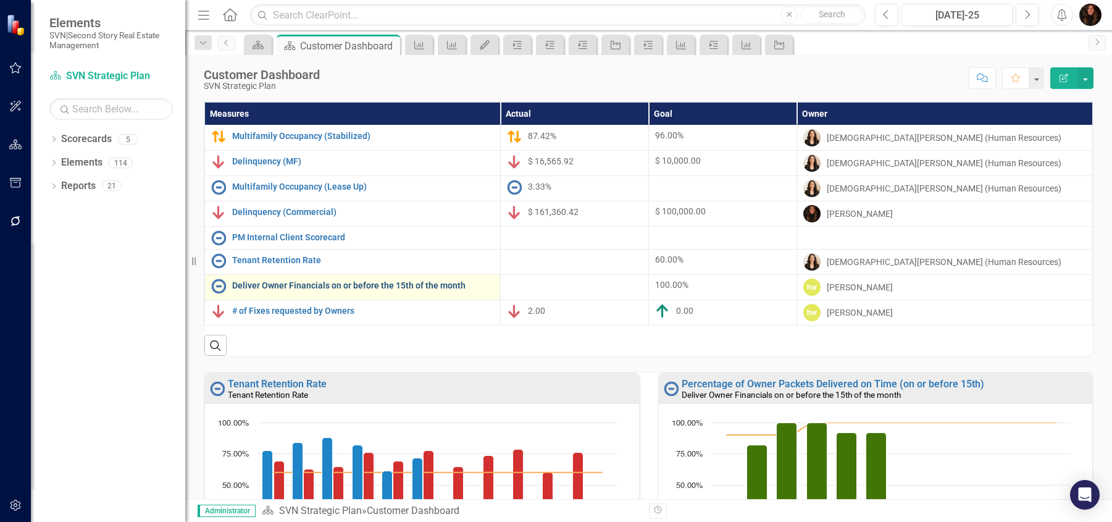
click at [340, 289] on link "Deliver Owner Financials on or before the 15th of the month" at bounding box center [363, 285] width 262 height 9
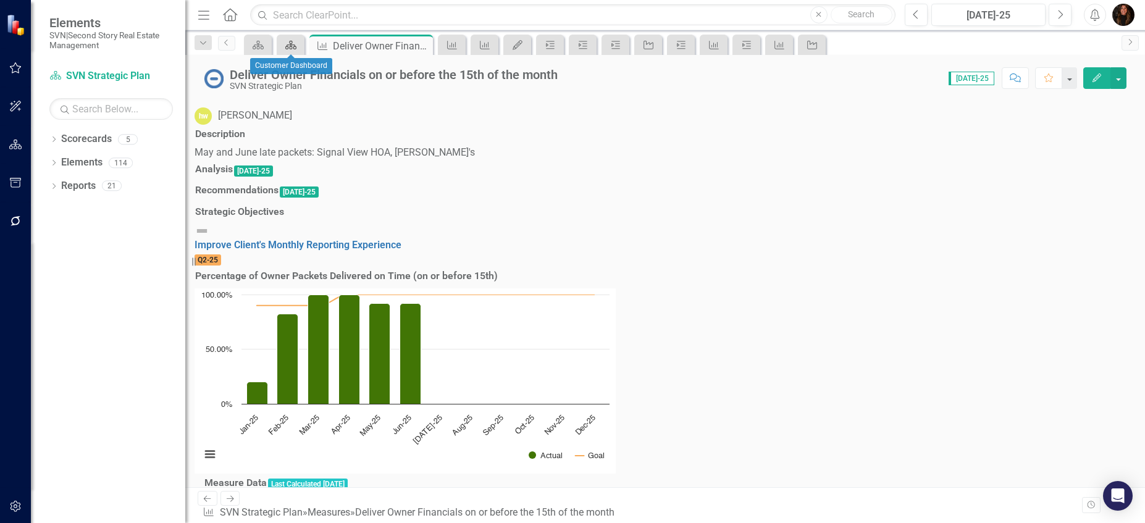
click at [289, 47] on icon "Scorecard" at bounding box center [291, 45] width 12 height 10
